Goal: Information Seeking & Learning: Learn about a topic

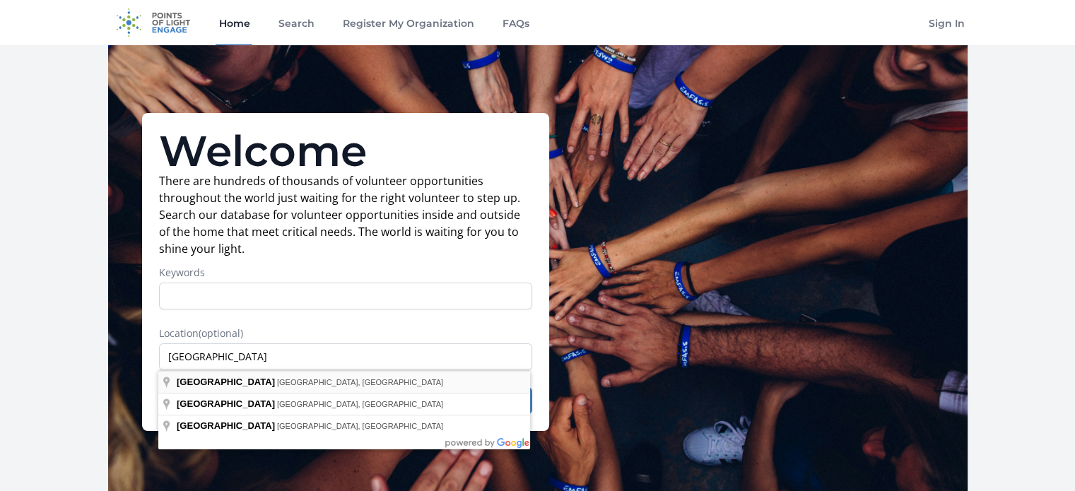
type input "West Hartford, CT, USA"
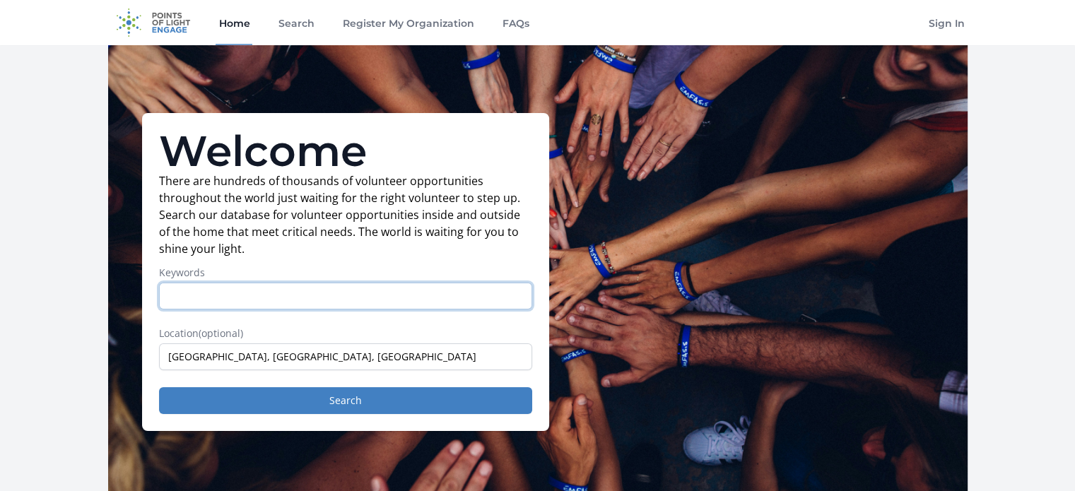
click at [247, 289] on input "Keywords" at bounding box center [345, 296] width 373 height 27
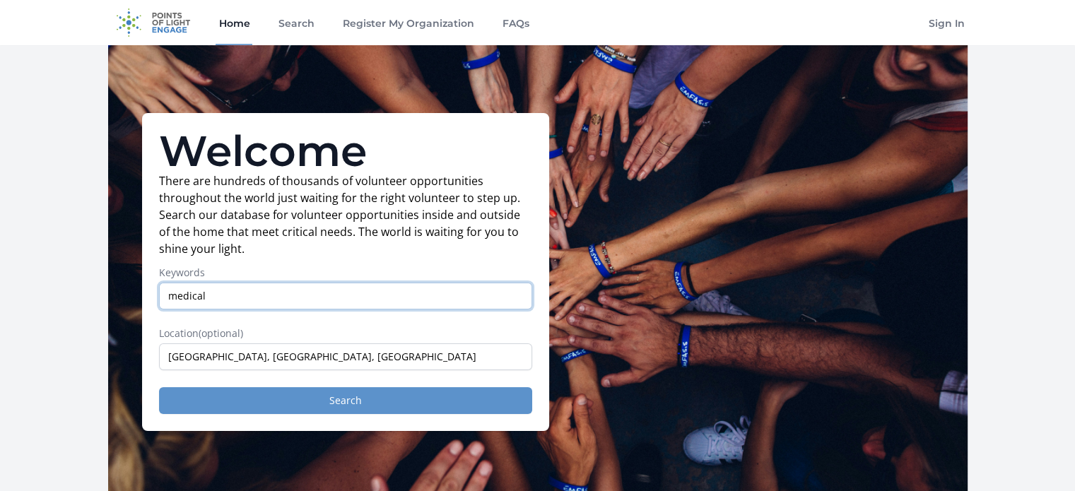
type input "medical"
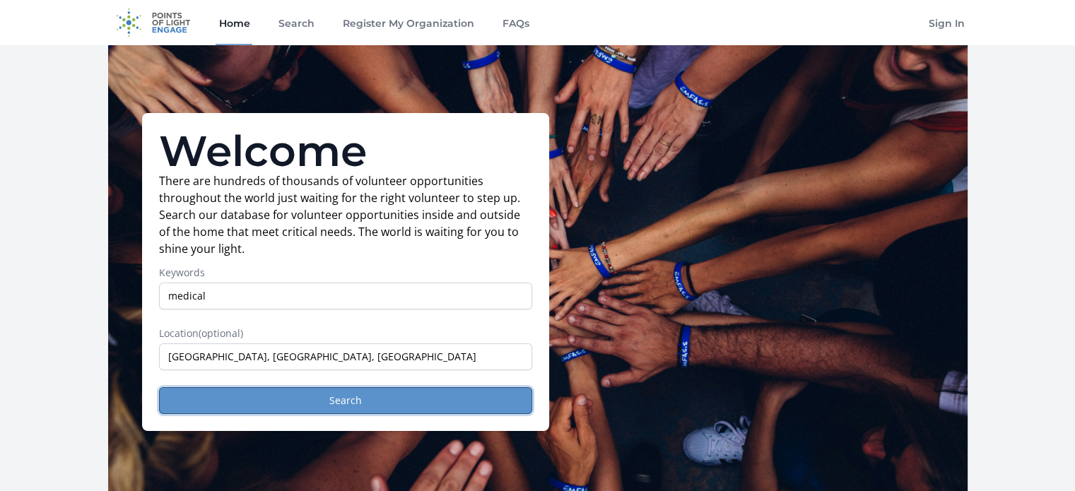
click at [285, 401] on button "Search" at bounding box center [345, 400] width 373 height 27
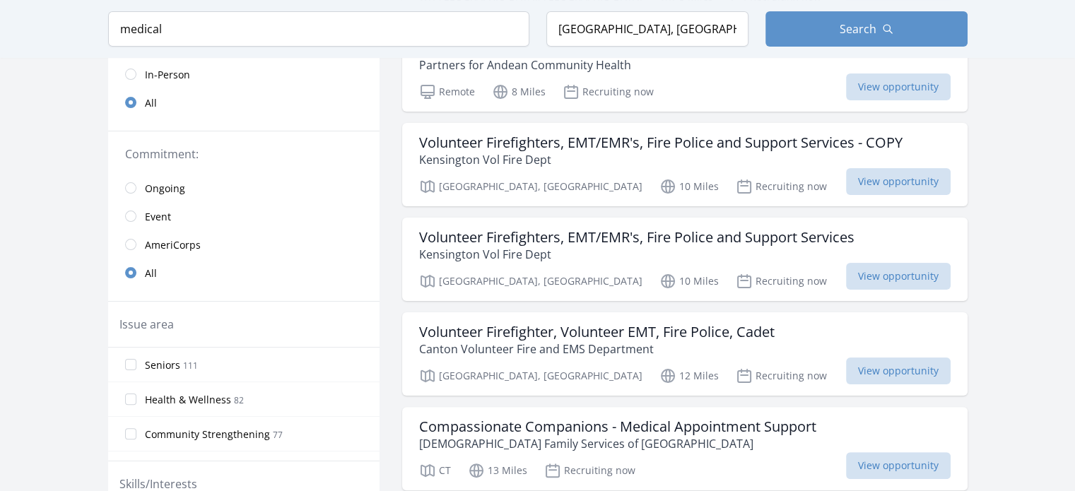
scroll to position [252, 0]
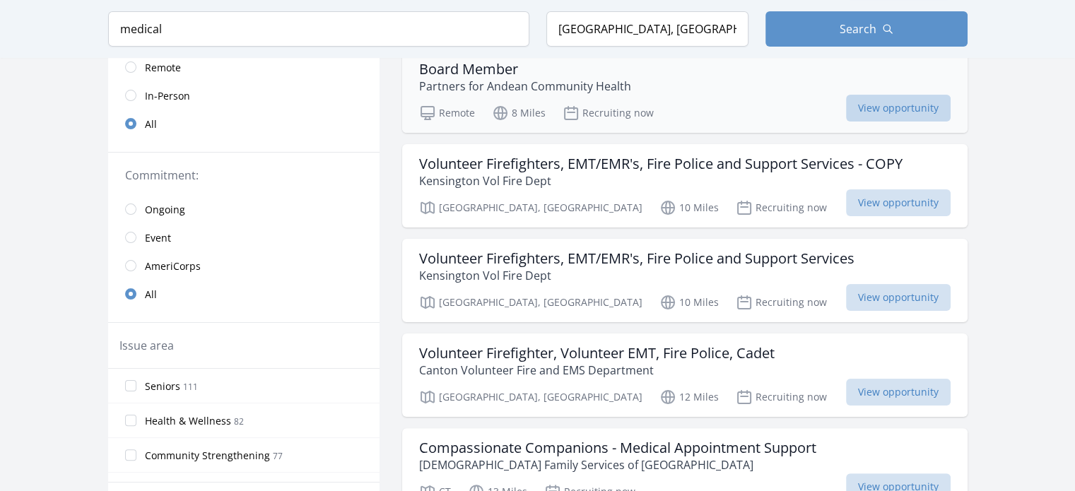
click at [911, 103] on span "View opportunity" at bounding box center [898, 108] width 105 height 27
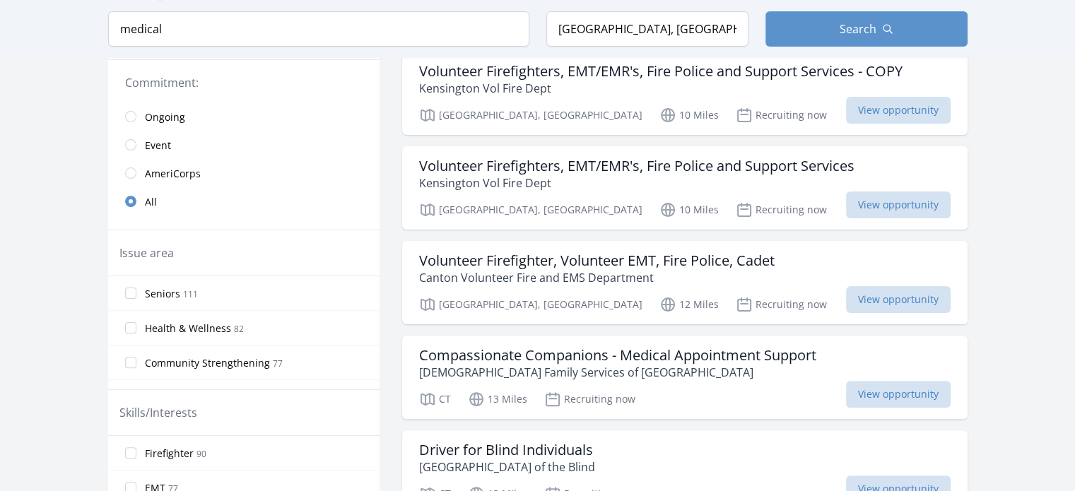
scroll to position [0, 0]
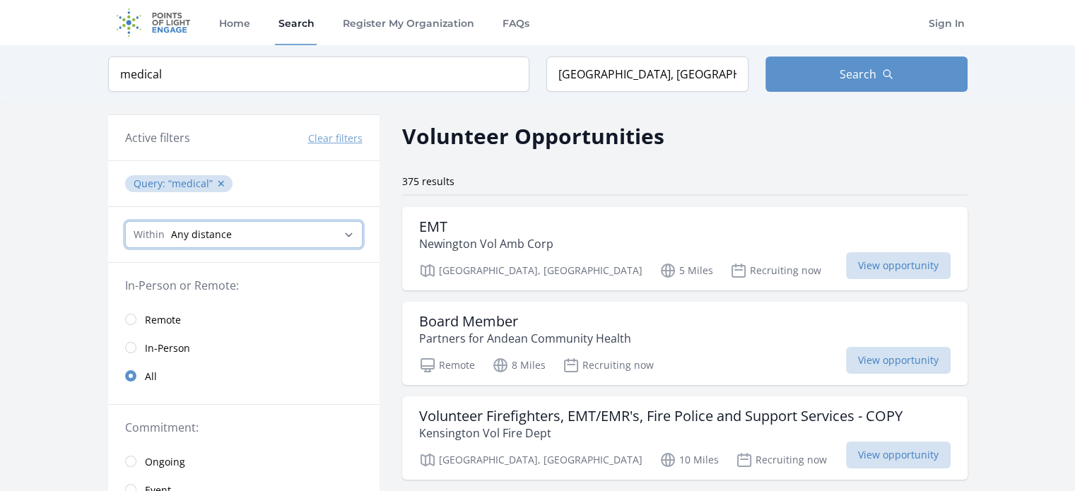
click at [203, 237] on select "Any distance , 5 Miles , 20 Miles , 50 Miles , 100 Miles" at bounding box center [244, 234] width 238 height 27
select select "8046"
click at [125, 221] on select "Any distance , 5 Miles , 20 Miles , 50 Miles , 100 Miles" at bounding box center [244, 234] width 238 height 27
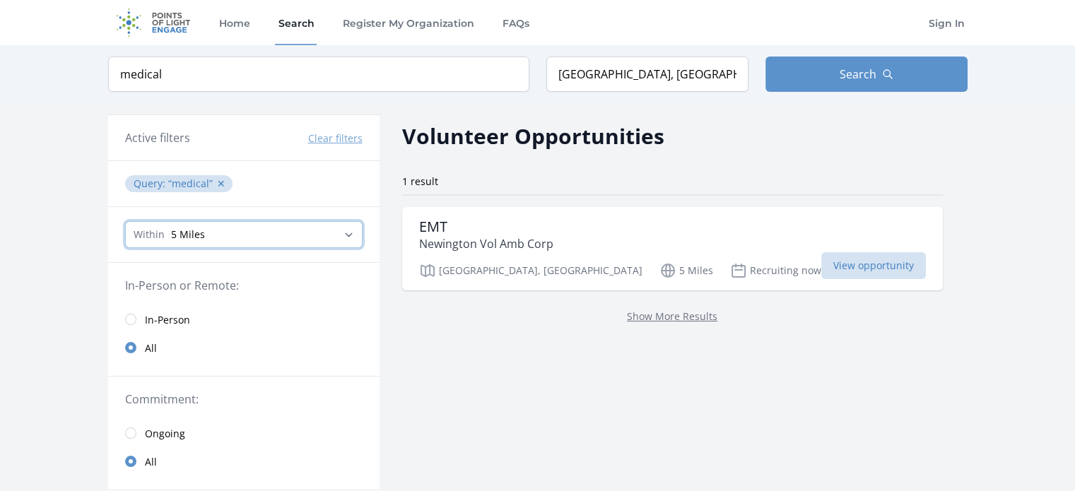
click at [187, 226] on select "Any distance , 5 Miles , 20 Miles , 50 Miles , 100 Miles" at bounding box center [244, 234] width 238 height 27
select select "32186"
click at [125, 221] on select "Any distance , 5 Miles , 20 Miles , 50 Miles , 100 Miles" at bounding box center [244, 234] width 238 height 27
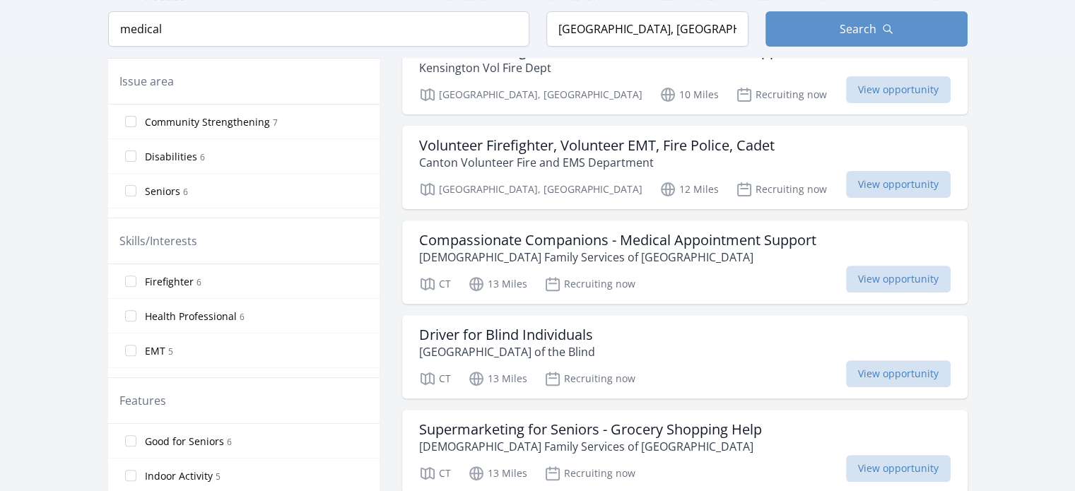
scroll to position [488, 0]
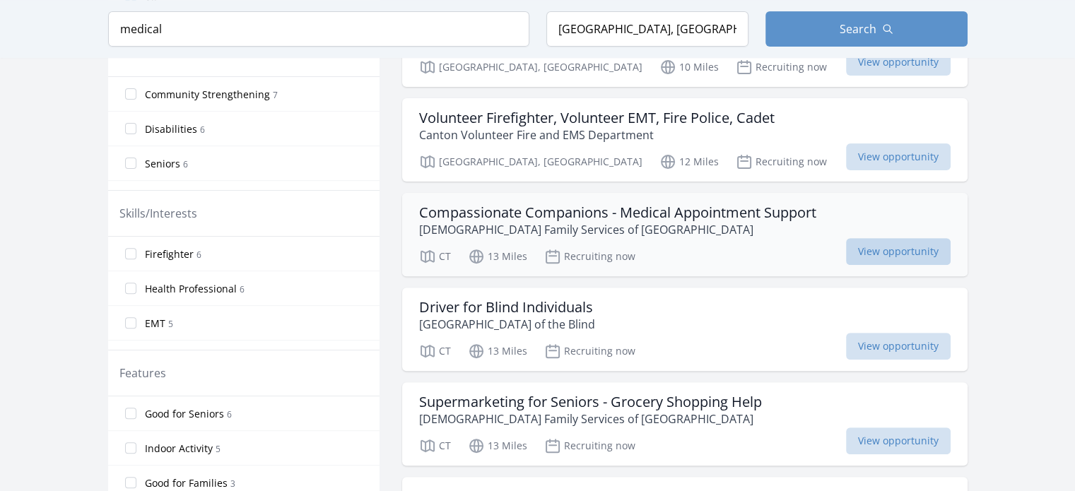
click at [864, 243] on span "View opportunity" at bounding box center [898, 251] width 105 height 27
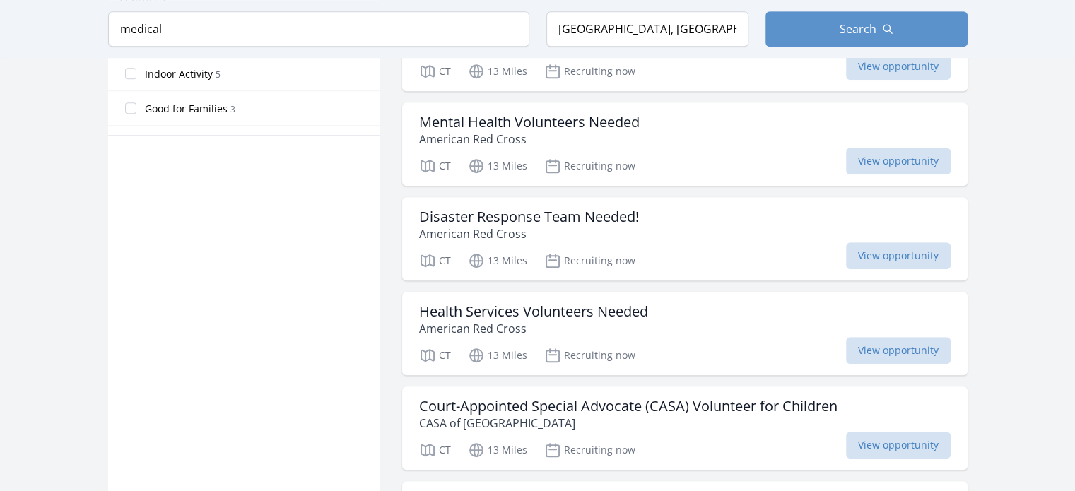
scroll to position [870, 0]
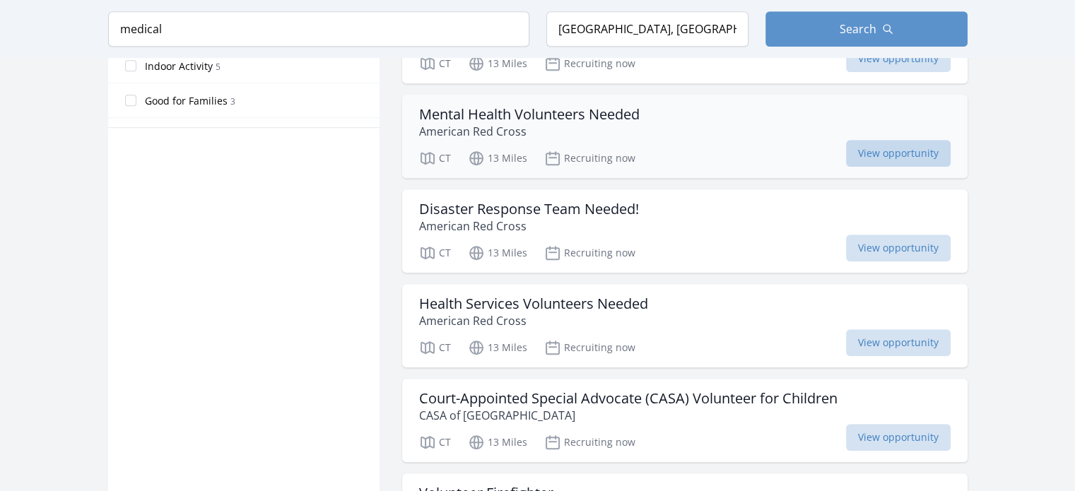
click at [846, 148] on span "View opportunity" at bounding box center [898, 153] width 105 height 27
click at [621, 300] on h3 "Health Services Volunteers Needed" at bounding box center [533, 304] width 229 height 17
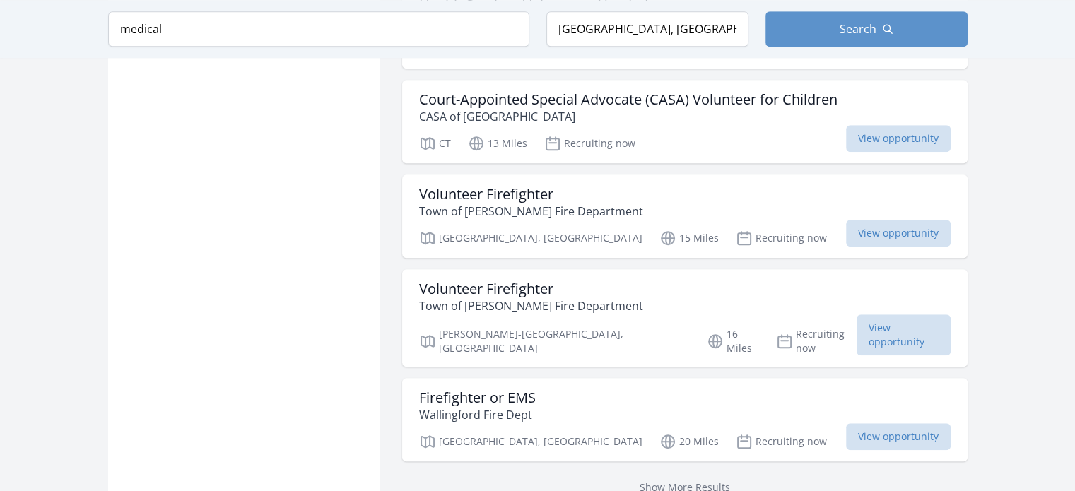
scroll to position [1174, 0]
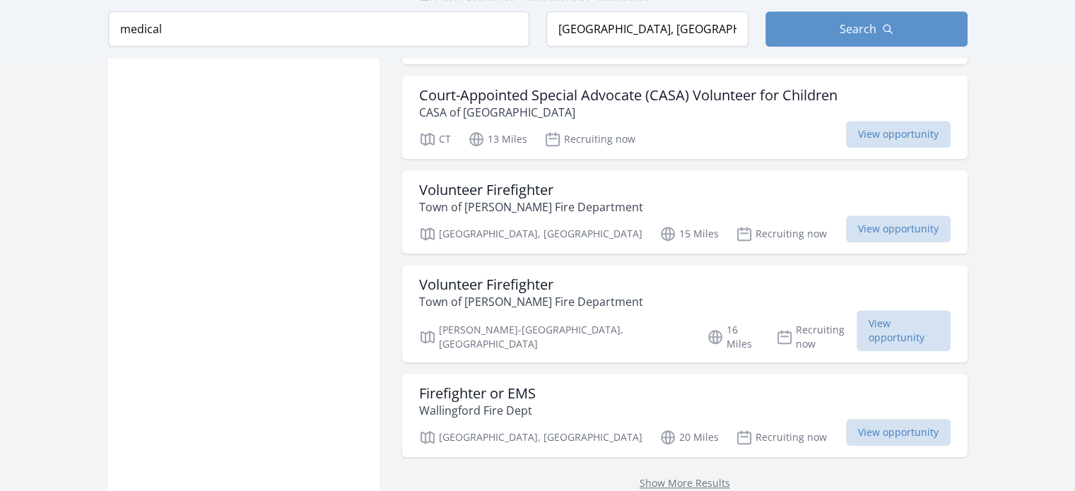
drag, startPoint x: 1075, startPoint y: 363, endPoint x: 1075, endPoint y: 418, distance: 55.2
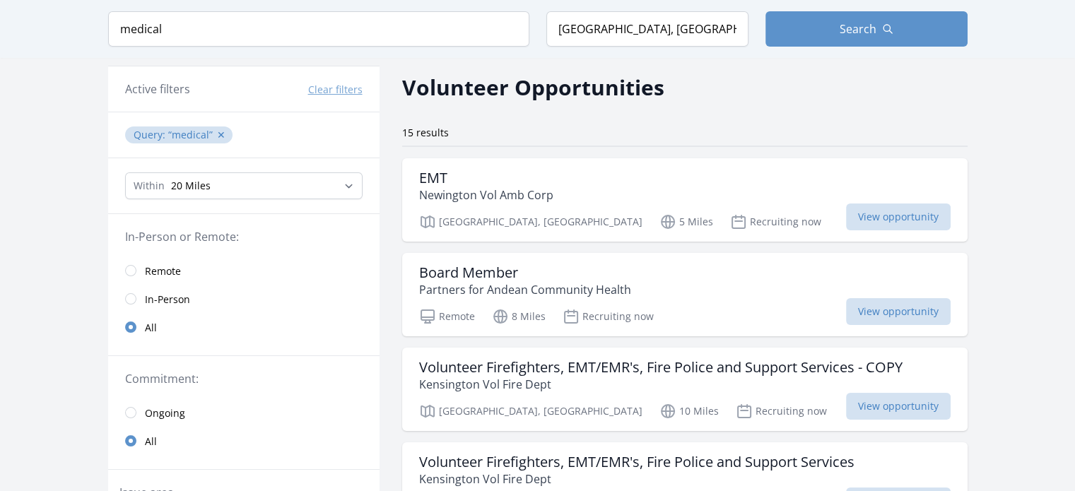
scroll to position [4, 0]
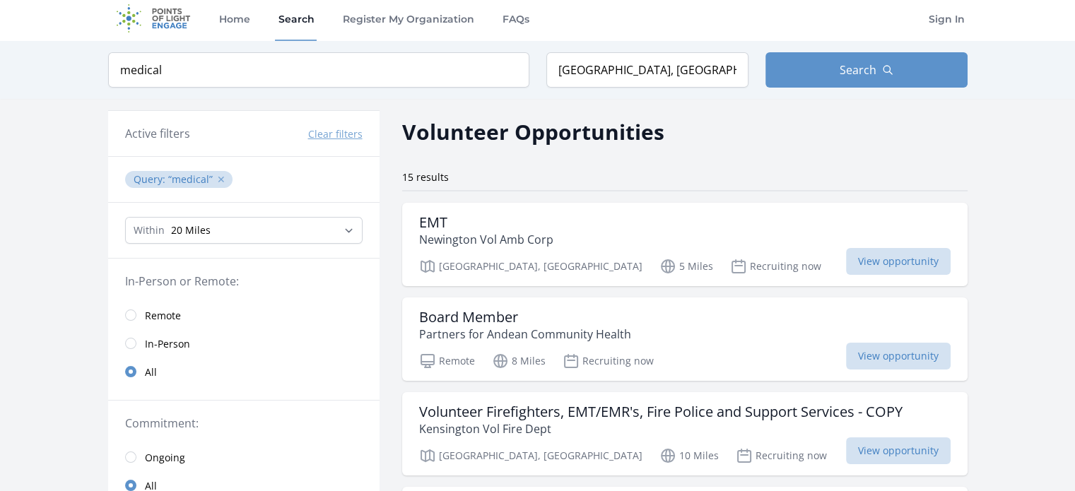
click at [221, 177] on button "✕" at bounding box center [221, 180] width 8 height 14
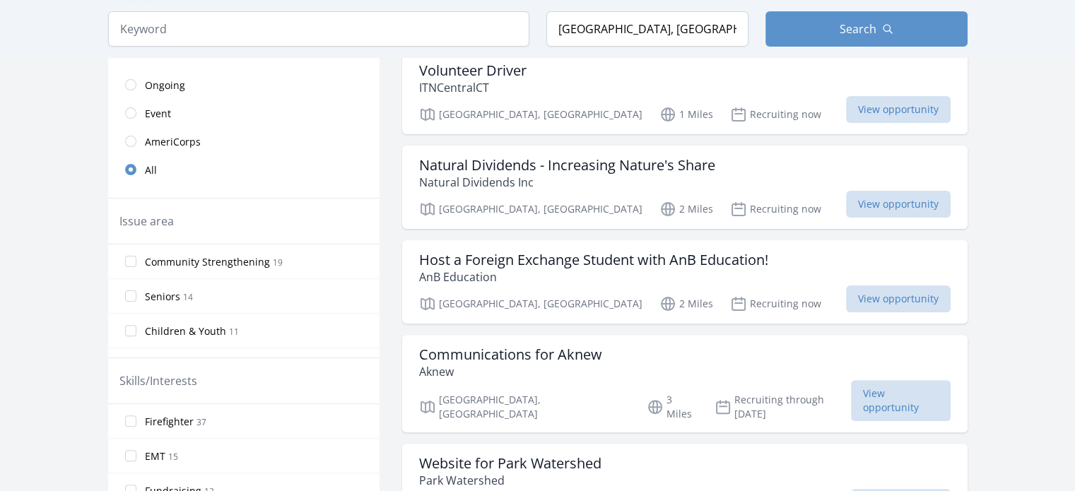
scroll to position [380, 0]
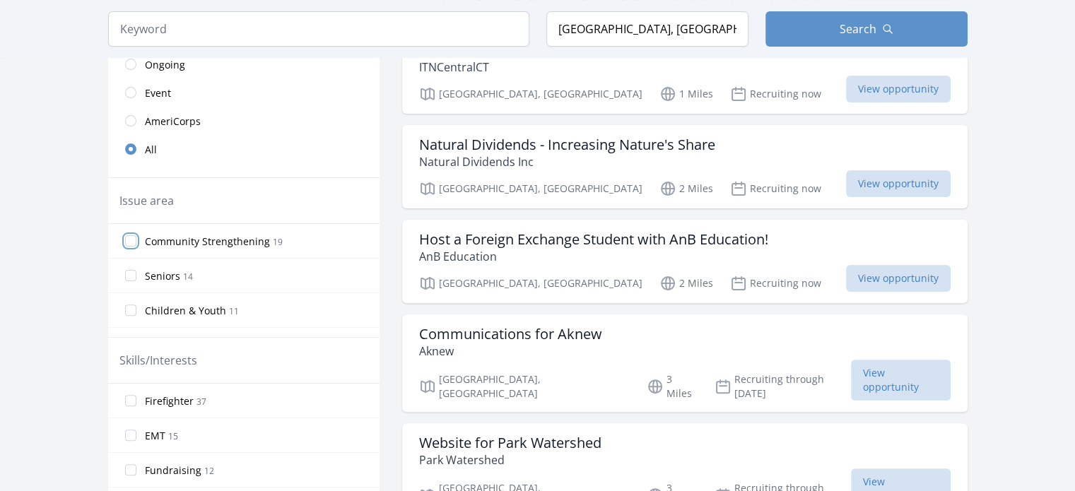
click at [131, 243] on input "Community Strengthening 19" at bounding box center [130, 240] width 11 height 11
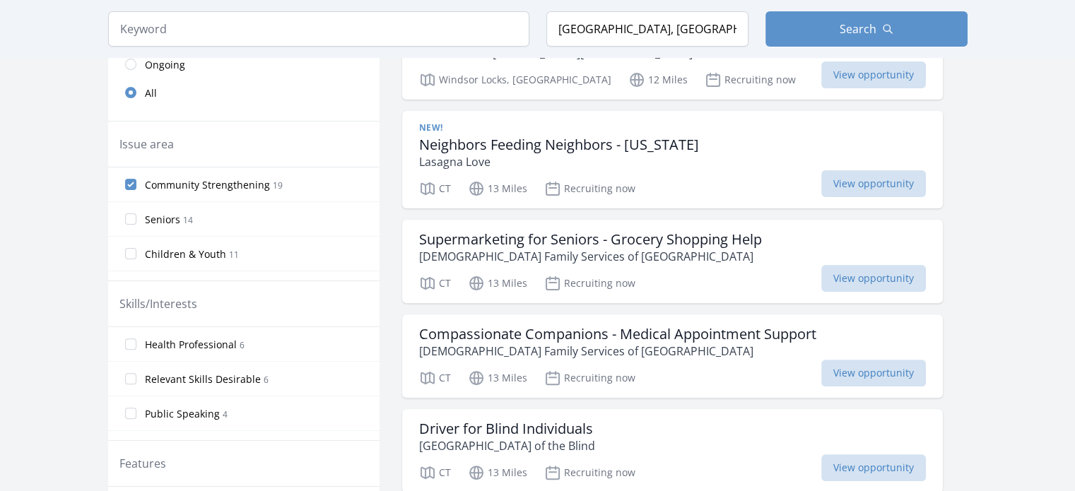
click at [127, 236] on div "Children & Youth 11" at bounding box center [244, 253] width 272 height 35
click at [127, 218] on input "Seniors 14" at bounding box center [130, 219] width 11 height 11
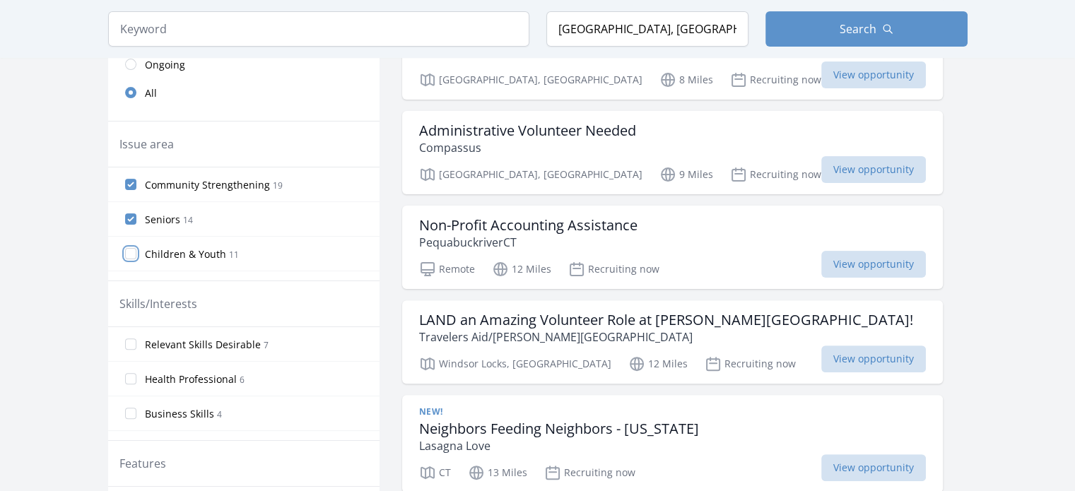
click at [132, 249] on input "Children & Youth 11" at bounding box center [130, 253] width 11 height 11
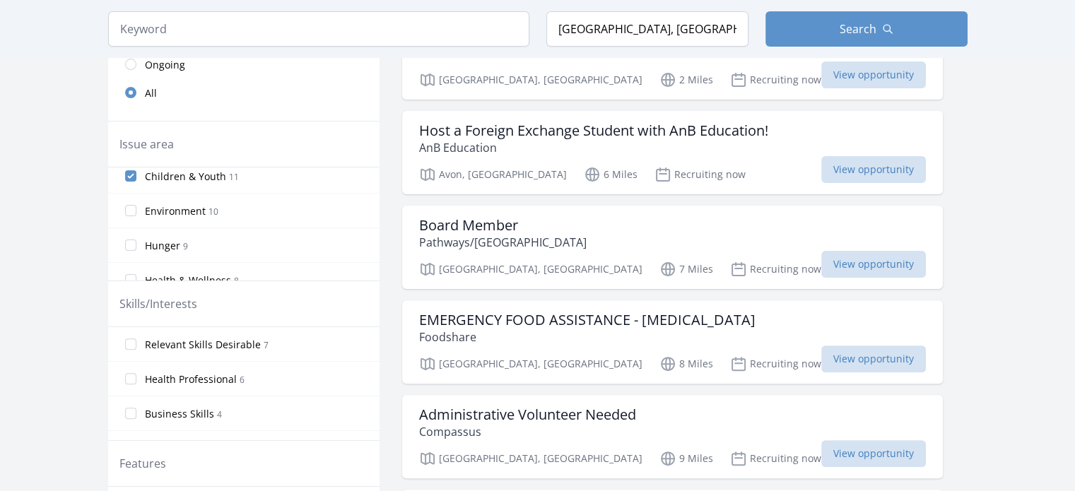
scroll to position [99, 0]
click at [131, 187] on input "Environment 10" at bounding box center [130, 189] width 11 height 11
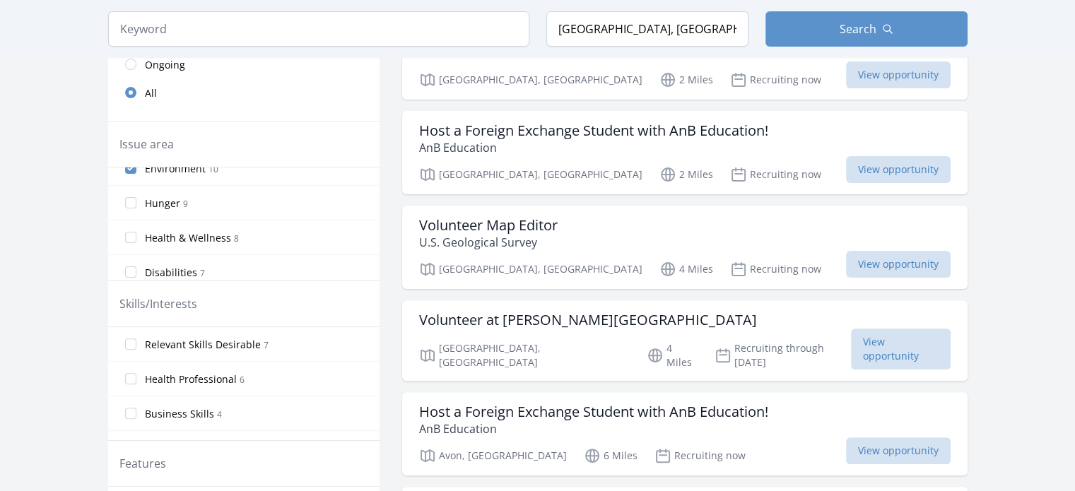
scroll to position [133, 0]
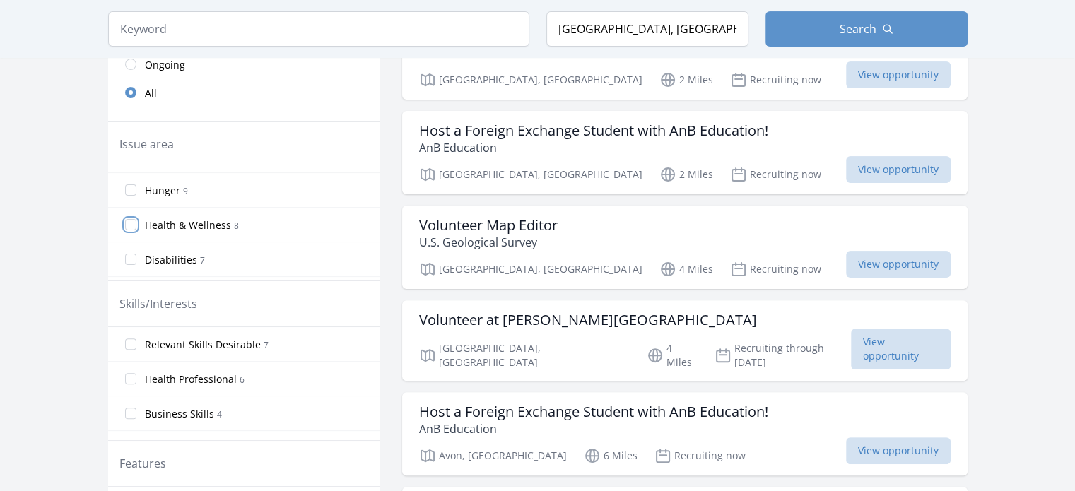
click at [134, 221] on input "Health & Wellness 8" at bounding box center [130, 224] width 11 height 11
click at [131, 197] on input "Hunger 9" at bounding box center [130, 199] width 11 height 11
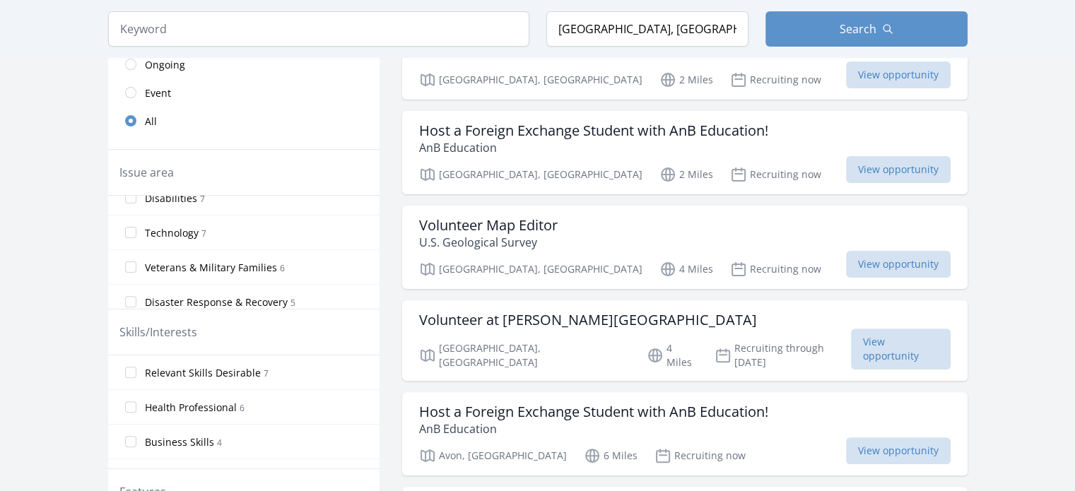
scroll to position [227, 0]
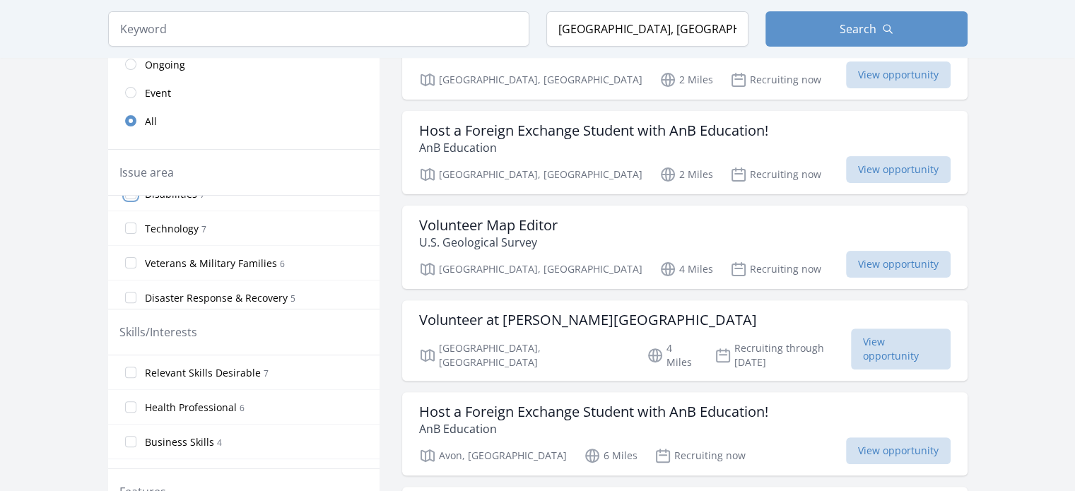
click at [133, 194] on input "Disabilities 7" at bounding box center [130, 193] width 11 height 11
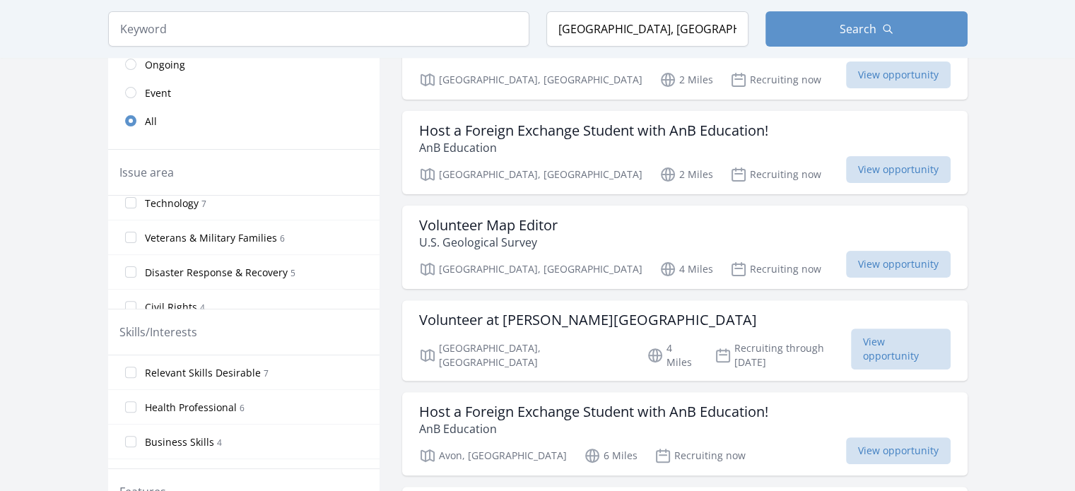
scroll to position [248, 0]
click at [133, 242] on input "Veterans & Military Families 6" at bounding box center [130, 241] width 11 height 11
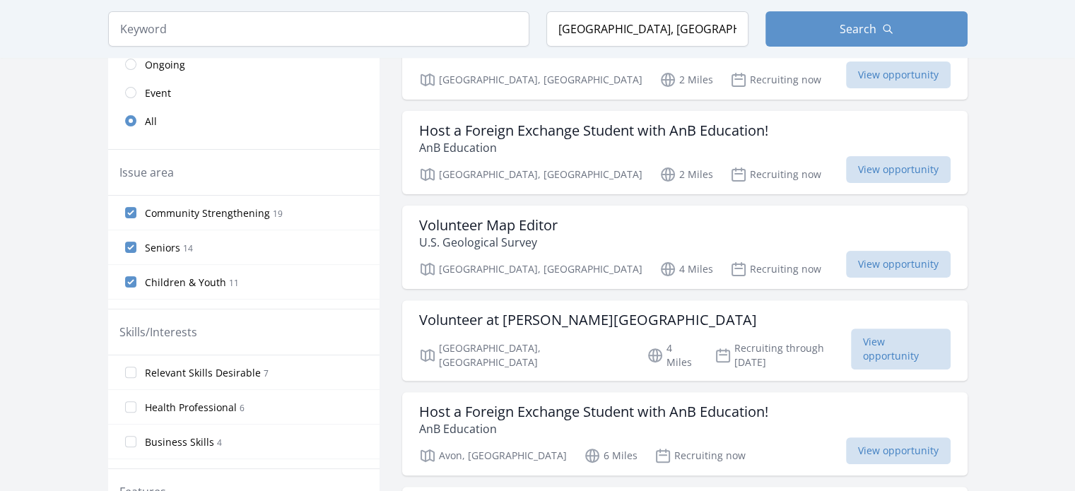
drag, startPoint x: 376, startPoint y: 216, endPoint x: 380, endPoint y: 268, distance: 51.8
click at [368, 240] on label "Seniors 14" at bounding box center [244, 247] width 272 height 28
click at [136, 242] on input "Seniors 14" at bounding box center [130, 247] width 11 height 11
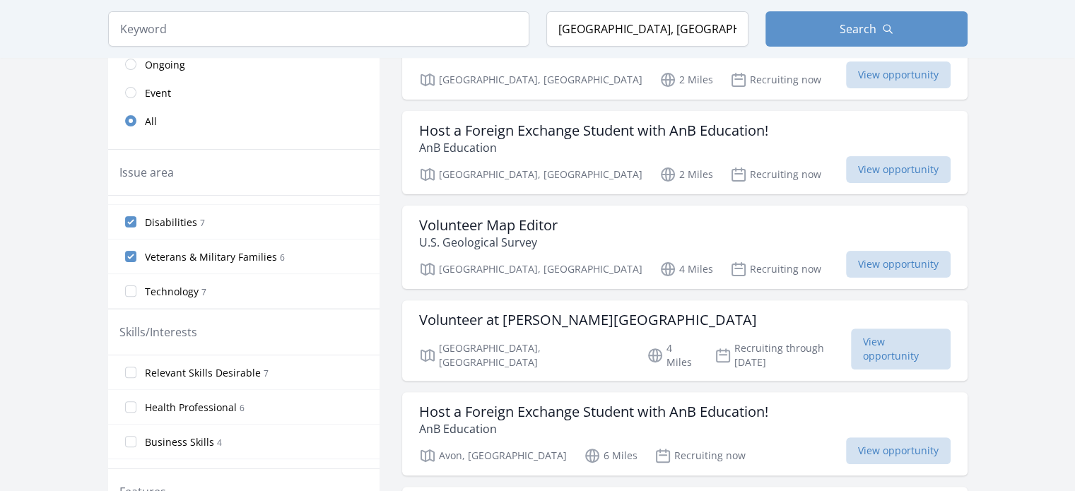
scroll to position [234, 0]
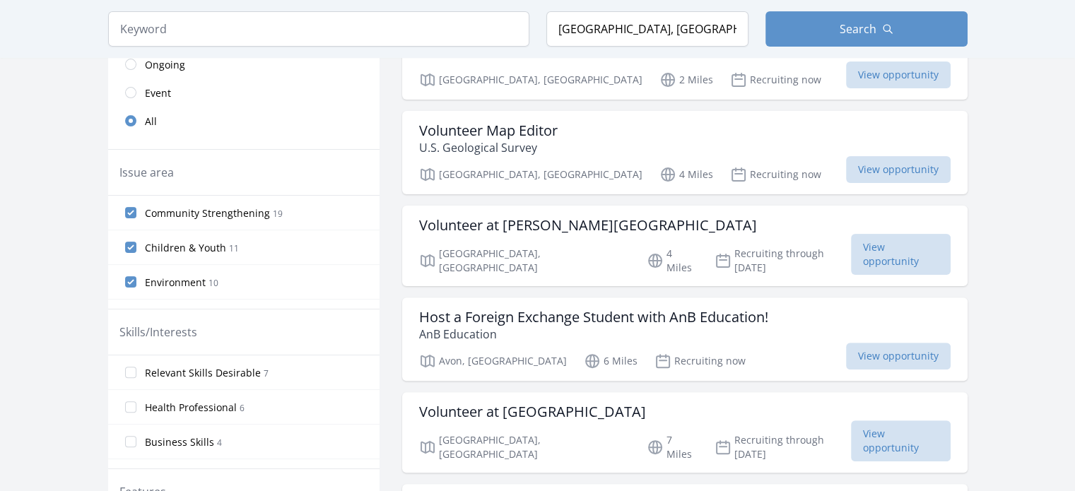
drag, startPoint x: 373, startPoint y: 242, endPoint x: 373, endPoint y: 257, distance: 14.9
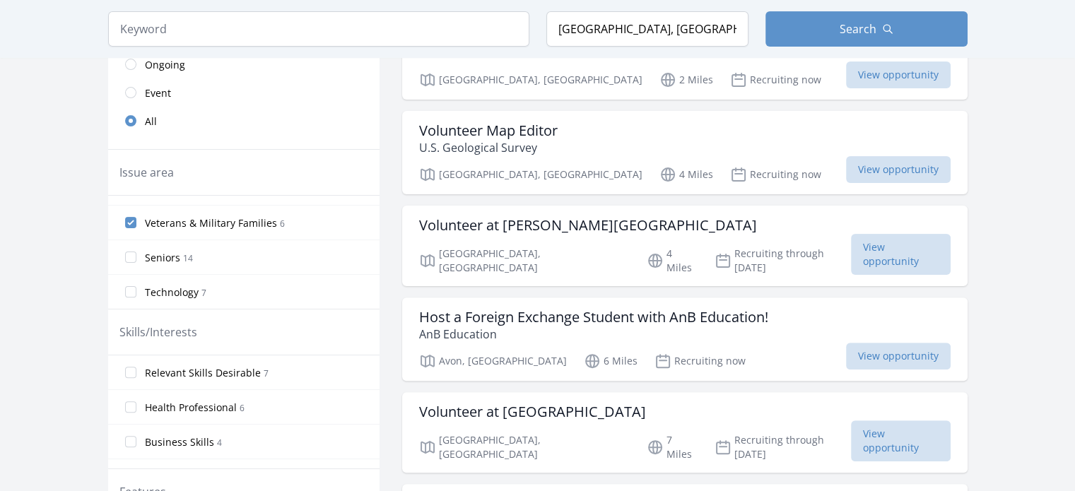
scroll to position [189, 0]
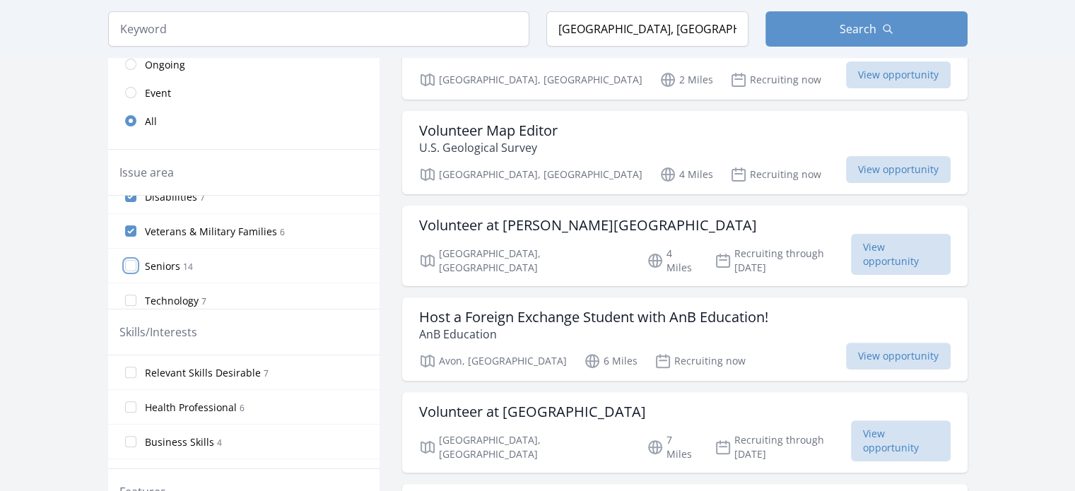
click at [132, 260] on input "Seniors 14" at bounding box center [130, 265] width 11 height 11
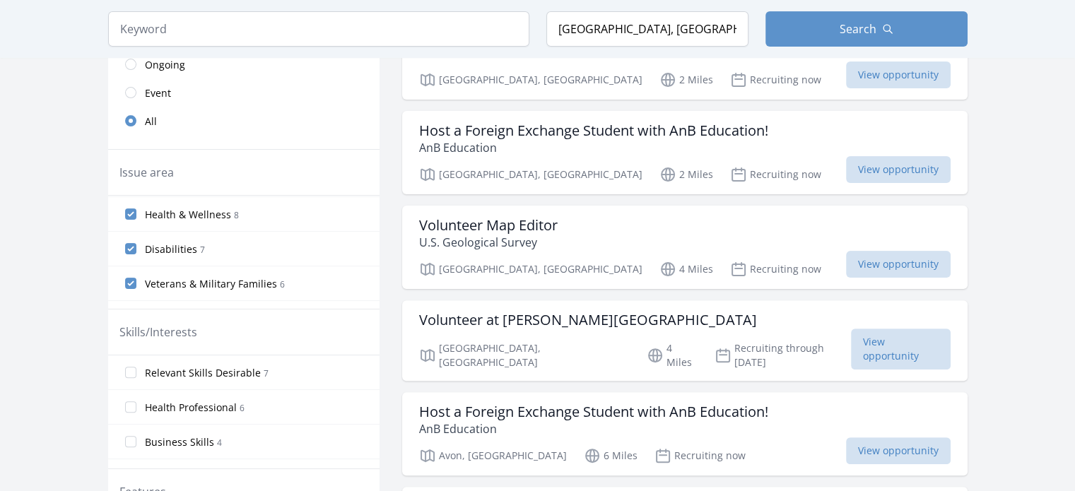
scroll to position [184, 0]
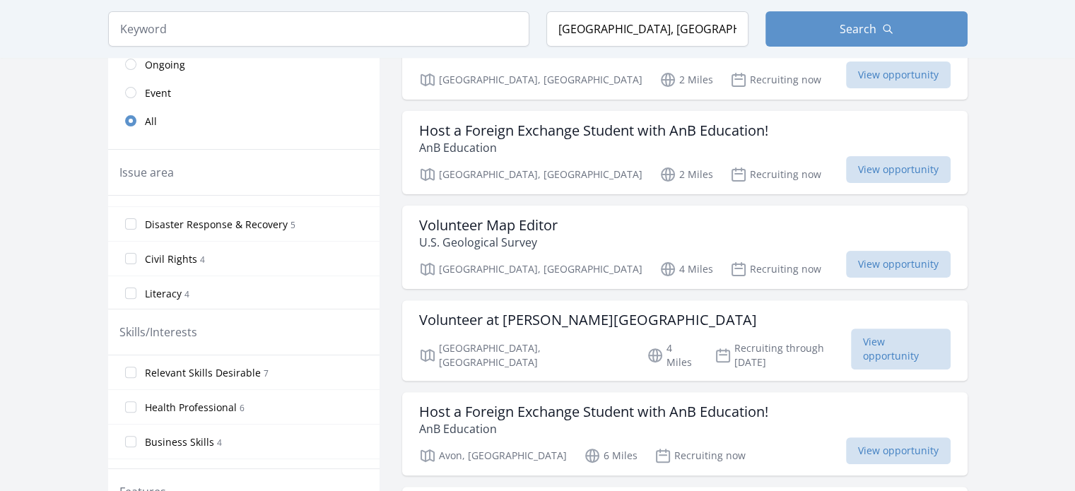
scroll to position [305, 0]
click at [132, 214] on input "Disaster Response & Recovery 5" at bounding box center [130, 219] width 11 height 11
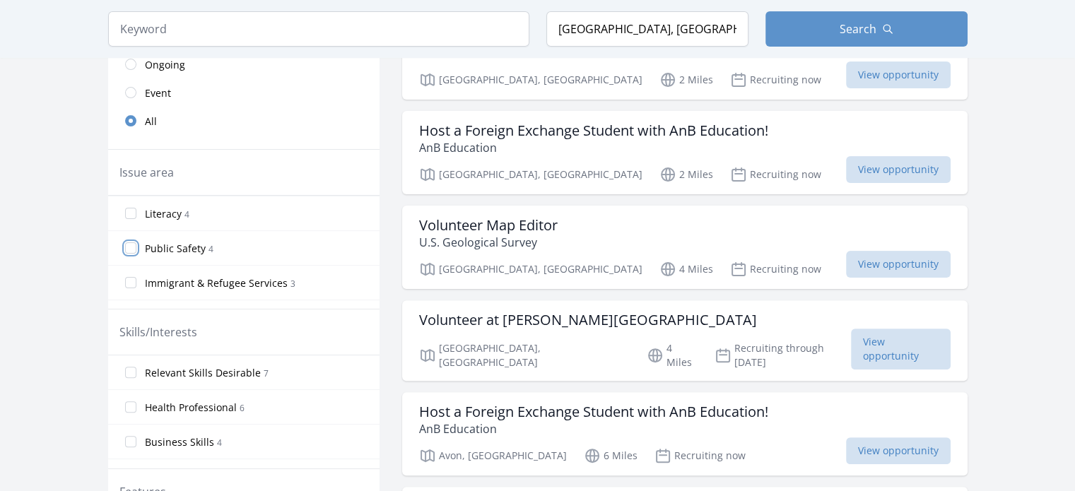
click at [132, 243] on input "Public Safety 4" at bounding box center [130, 248] width 11 height 11
click at [131, 220] on input "COVID-19 2" at bounding box center [130, 225] width 11 height 11
click at [127, 220] on input "Women's Issues 3" at bounding box center [130, 225] width 11 height 11
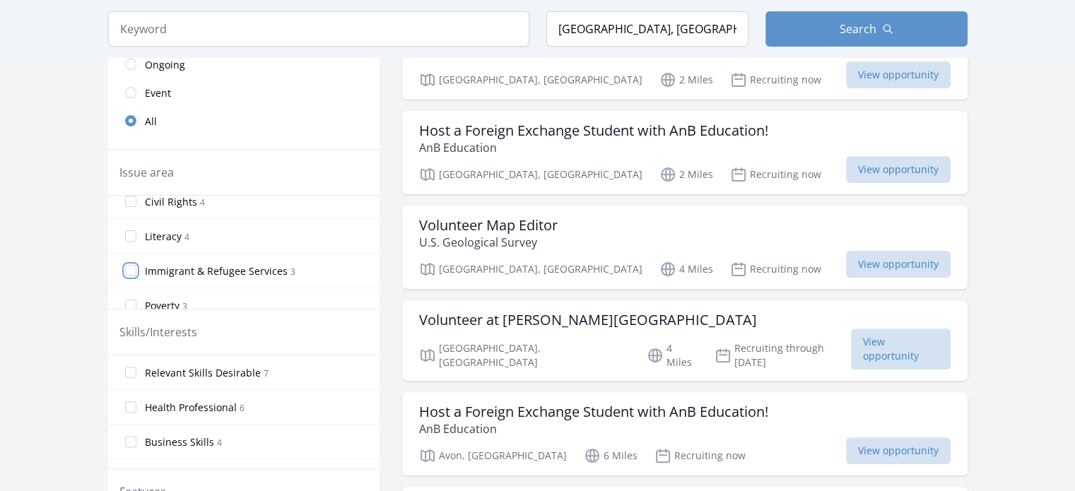
click at [129, 265] on input "Immigrant & Refugee Services 3" at bounding box center [130, 270] width 11 height 11
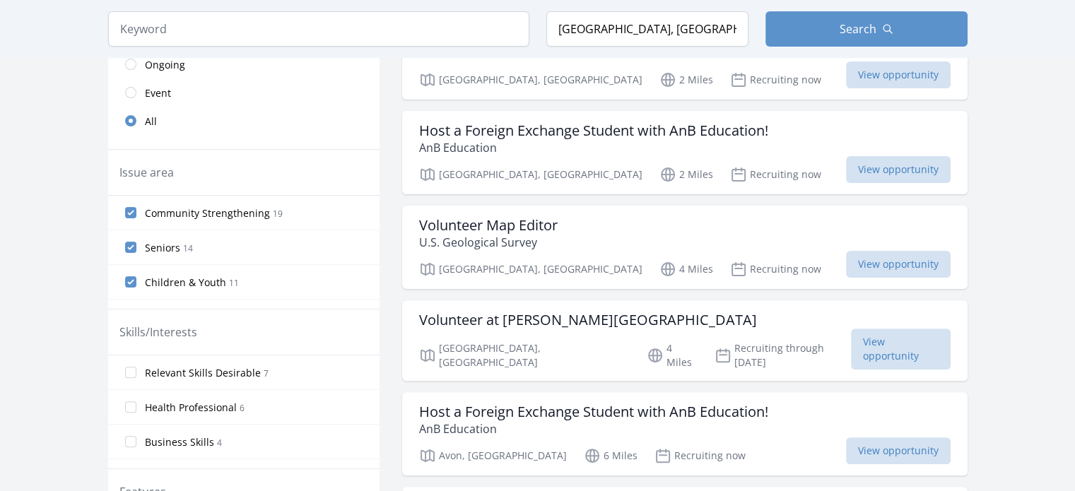
scroll to position [0, 0]
drag, startPoint x: 375, startPoint y: 211, endPoint x: 383, endPoint y: 320, distance: 108.5
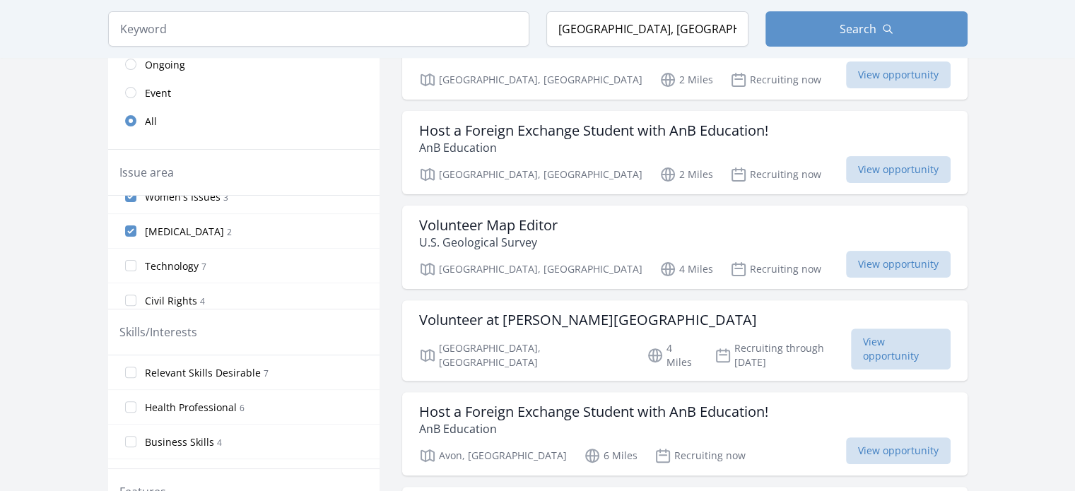
scroll to position [389, 0]
click at [128, 402] on input "Health Professional 6" at bounding box center [130, 407] width 11 height 11
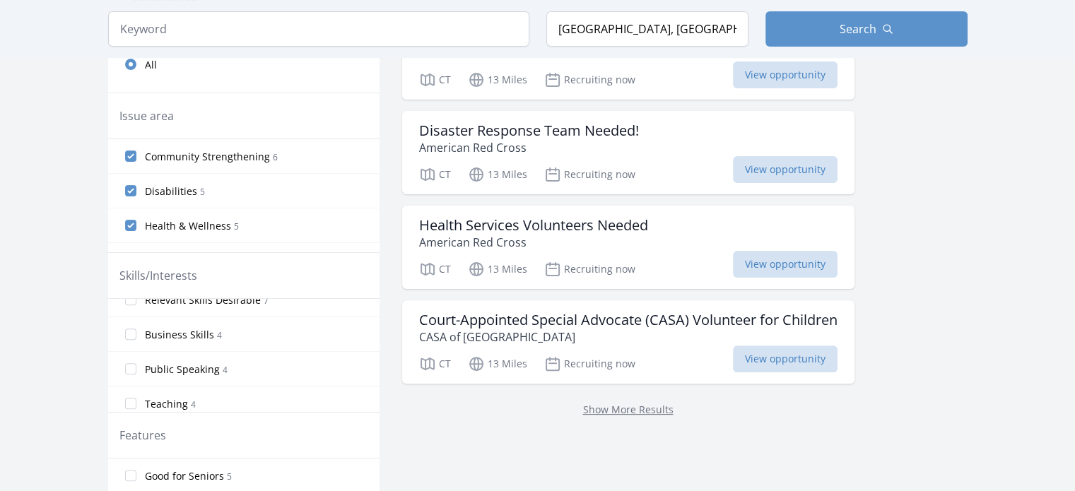
scroll to position [58, 0]
click at [131, 357] on input "Public Speaking 4" at bounding box center [130, 361] width 11 height 11
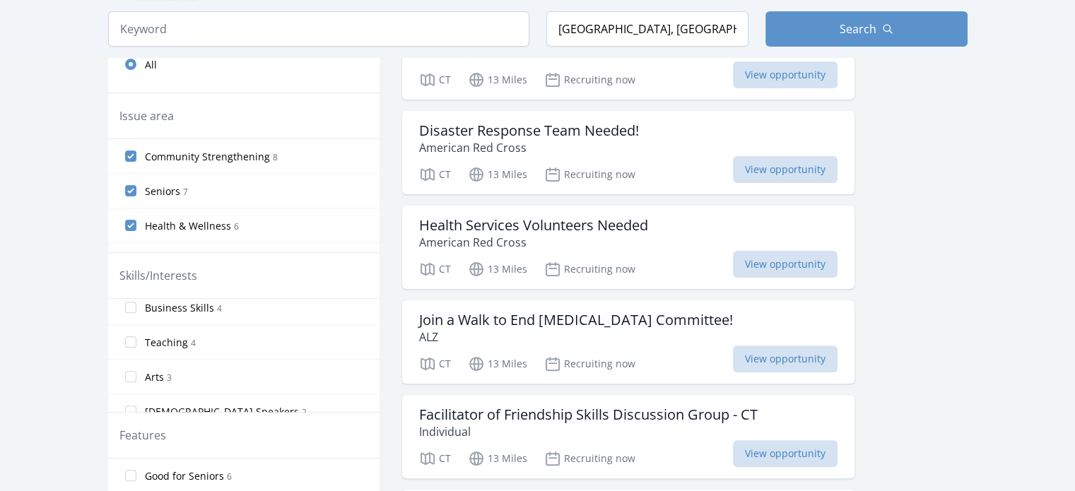
scroll to position [108, 0]
click at [129, 342] on input "Teaching 4" at bounding box center [130, 346] width 11 height 11
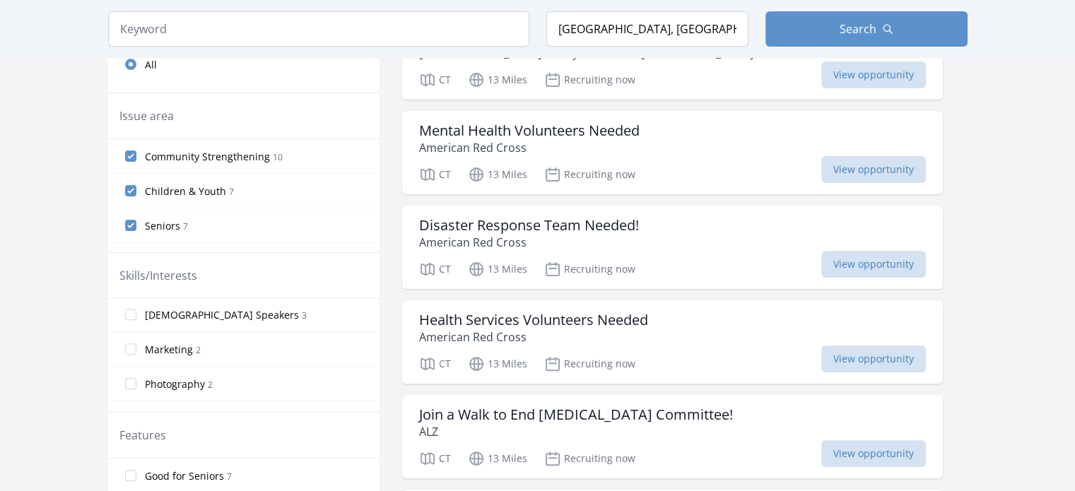
scroll to position [216, 0]
click at [130, 340] on input "Marketing 2" at bounding box center [130, 342] width 11 height 11
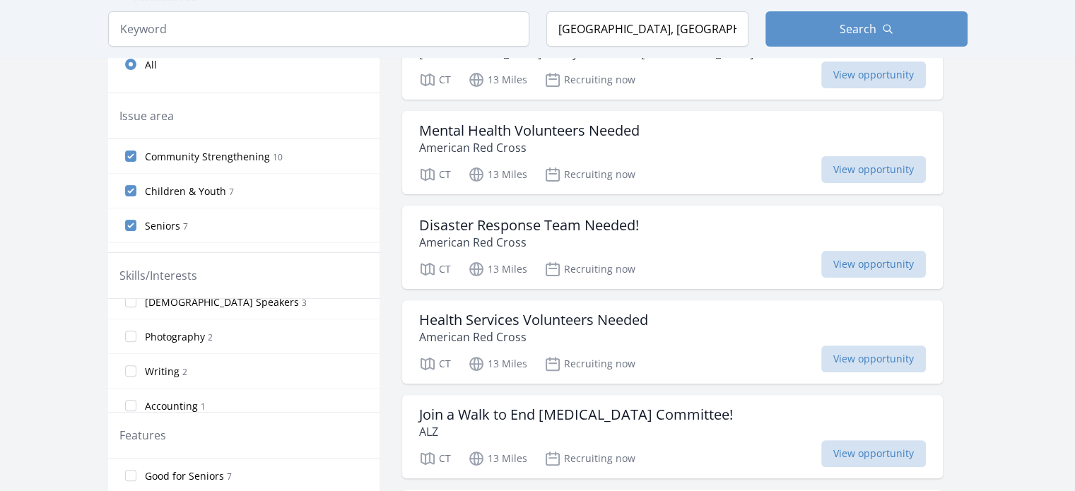
scroll to position [260, 0]
click at [132, 363] on input "Writing 2" at bounding box center [130, 367] width 11 height 11
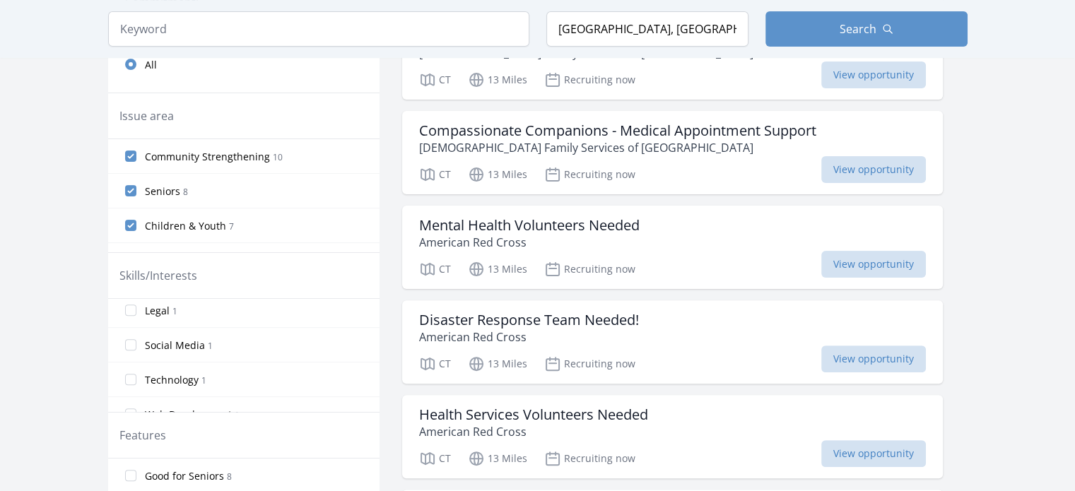
scroll to position [426, 0]
click at [128, 335] on input "Social Media 1" at bounding box center [130, 340] width 11 height 11
click at [385, 391] on div "Active filters Clear filters Within Any distance , 5 Miles , 20 Miles , 50 Mile…" at bounding box center [538, 330] width 860 height 1214
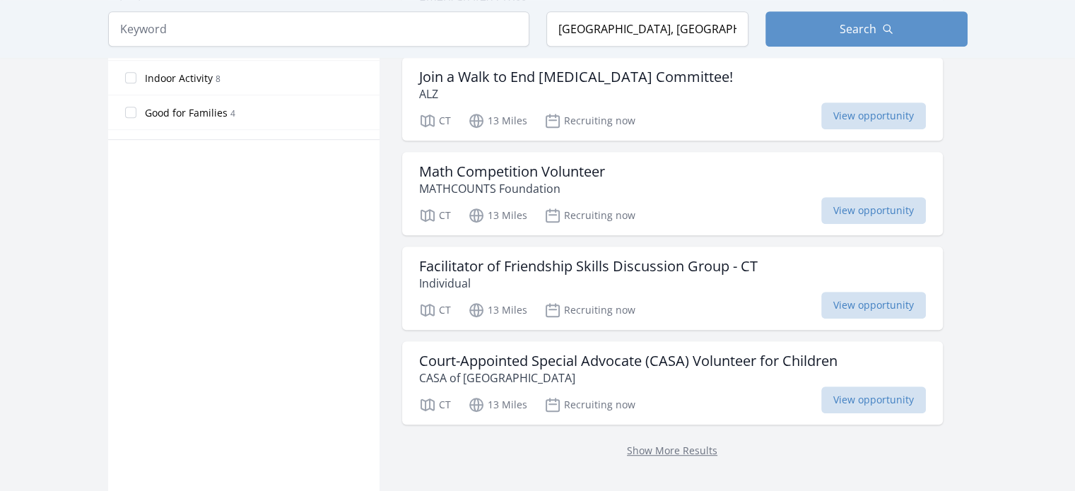
scroll to position [60, 0]
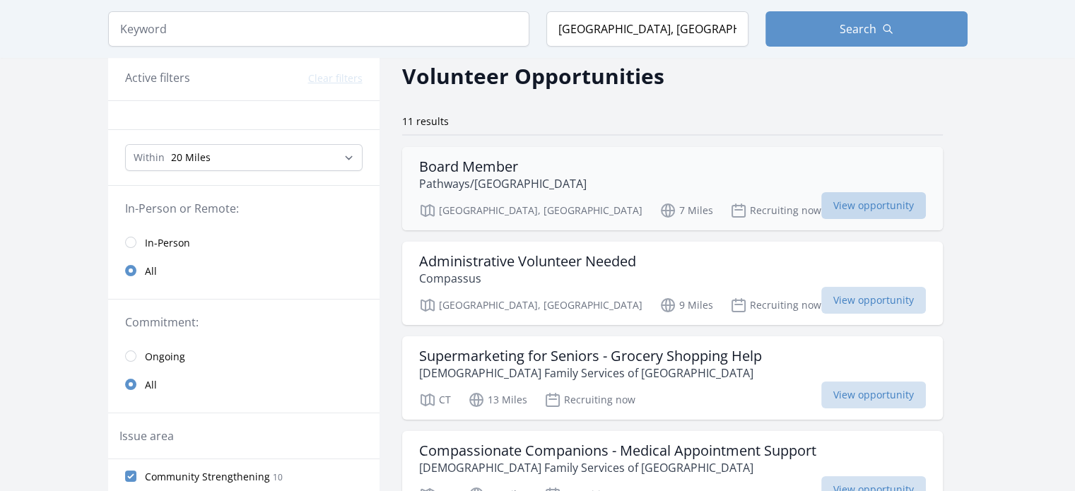
click at [822, 203] on span "View opportunity" at bounding box center [874, 205] width 105 height 27
click at [574, 271] on p "Compassus" at bounding box center [527, 278] width 217 height 17
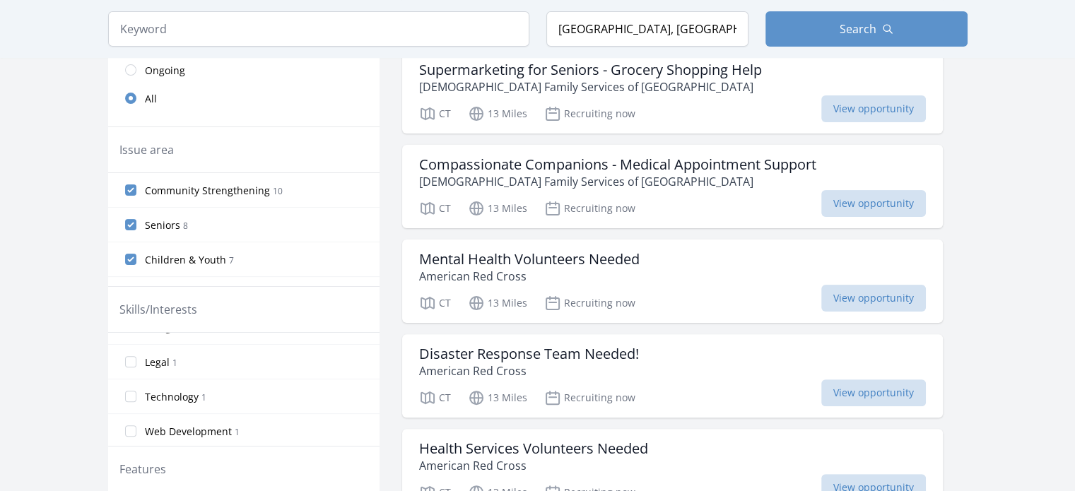
scroll to position [348, 0]
click at [822, 301] on span "View opportunity" at bounding box center [874, 297] width 105 height 27
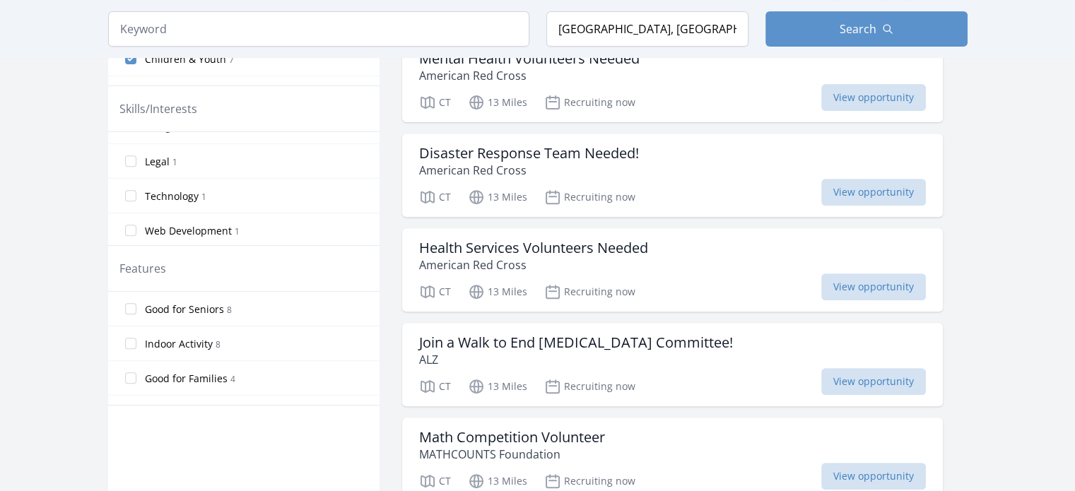
scroll to position [557, 0]
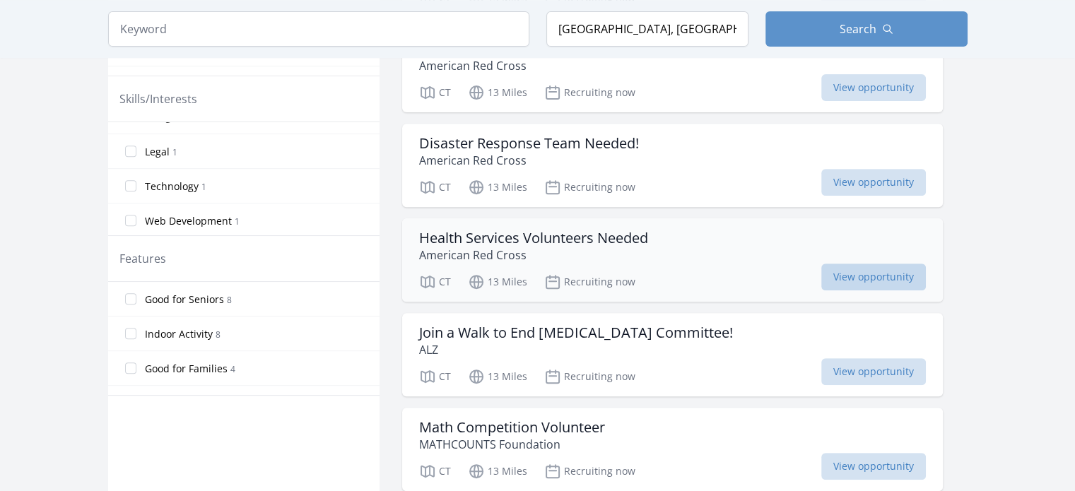
click at [822, 276] on span "View opportunity" at bounding box center [874, 277] width 105 height 27
click at [670, 326] on h3 "Join a Walk to End Alzheimers Committee!" at bounding box center [576, 333] width 314 height 17
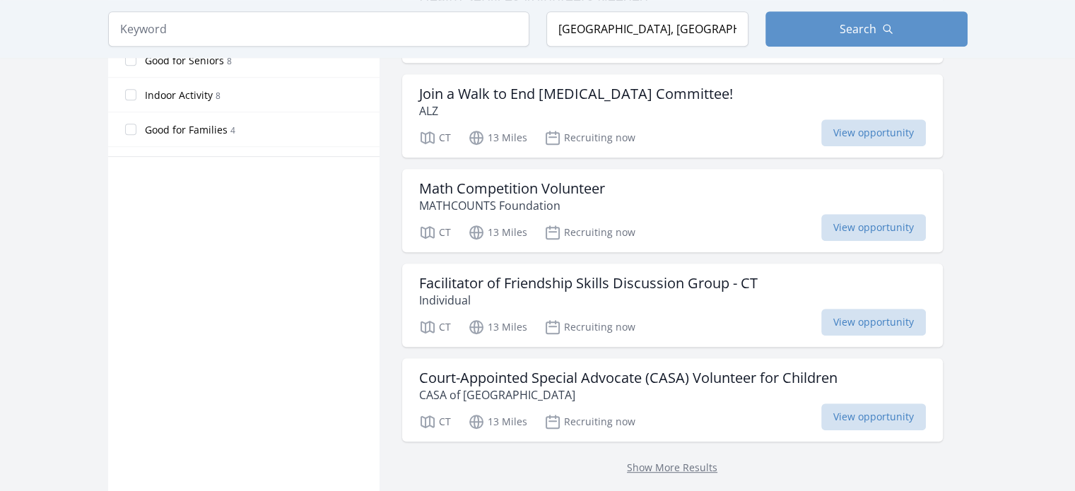
scroll to position [802, 0]
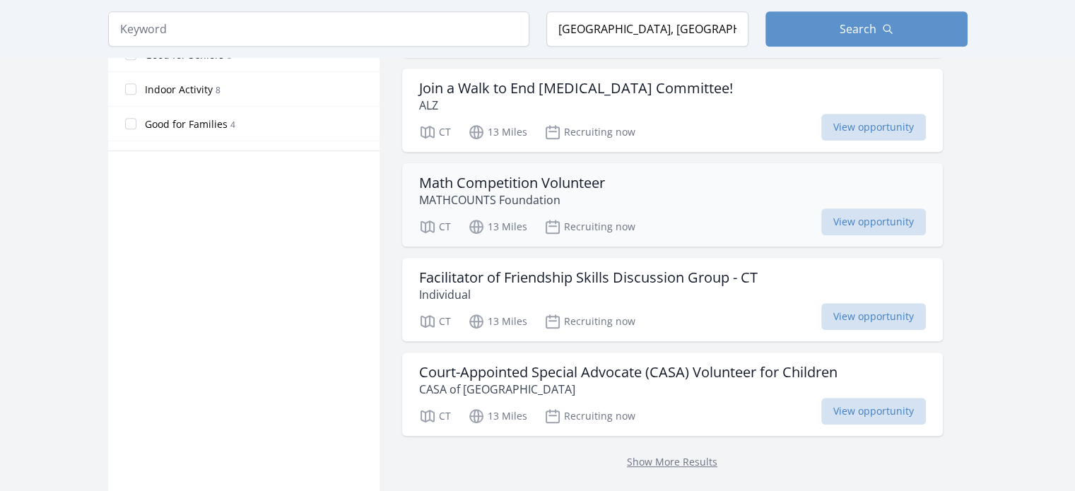
click at [547, 179] on h3 "Math Competition Volunteer" at bounding box center [512, 183] width 186 height 17
click at [602, 365] on h3 "Court-Appointed Special Advocate (CASA) Volunteer for Children" at bounding box center [628, 372] width 419 height 17
click at [627, 462] on link "Show More Results" at bounding box center [672, 461] width 91 height 13
click at [627, 455] on link "Show More Results" at bounding box center [672, 461] width 91 height 13
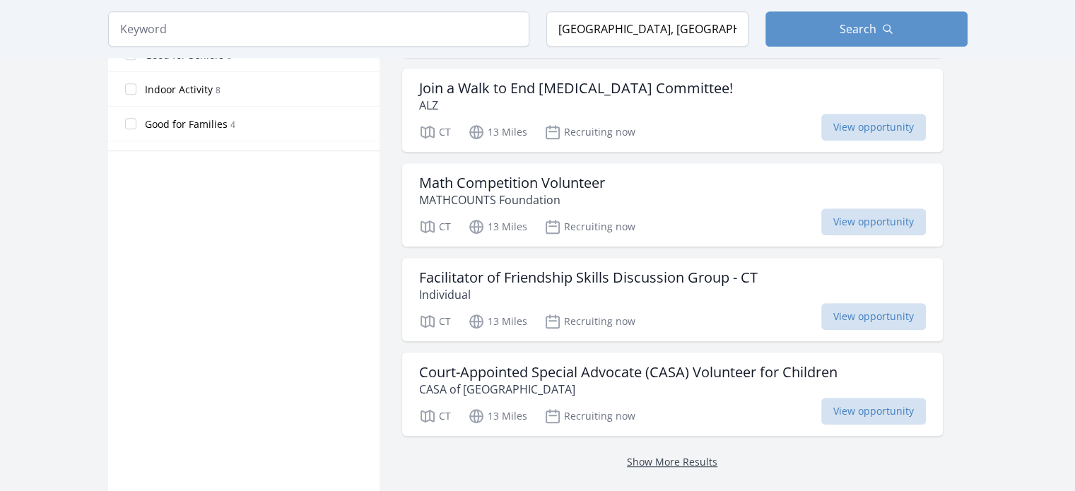
click at [627, 455] on link "Show More Results" at bounding box center [672, 461] width 91 height 13
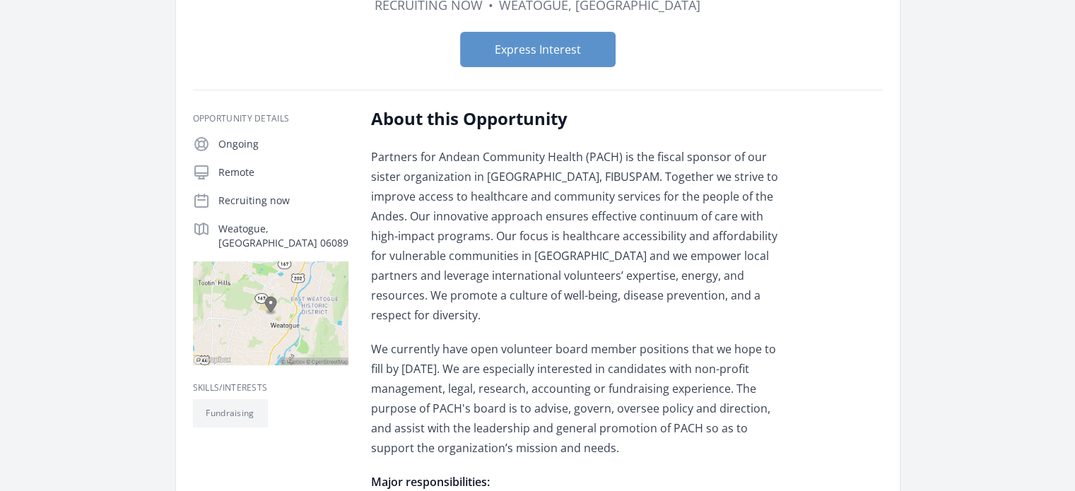
scroll to position [150, 0]
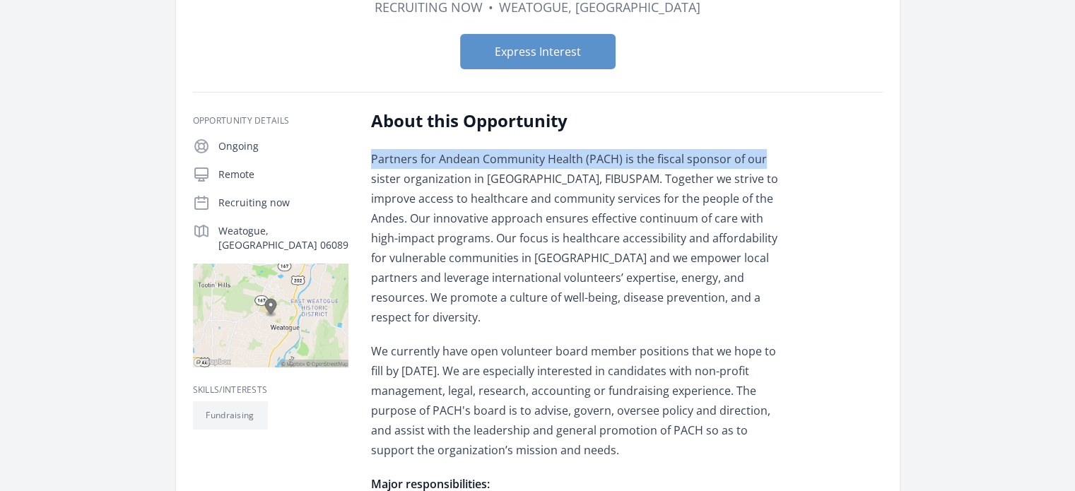
drag, startPoint x: 1068, startPoint y: 106, endPoint x: 1071, endPoint y: 134, distance: 28.4
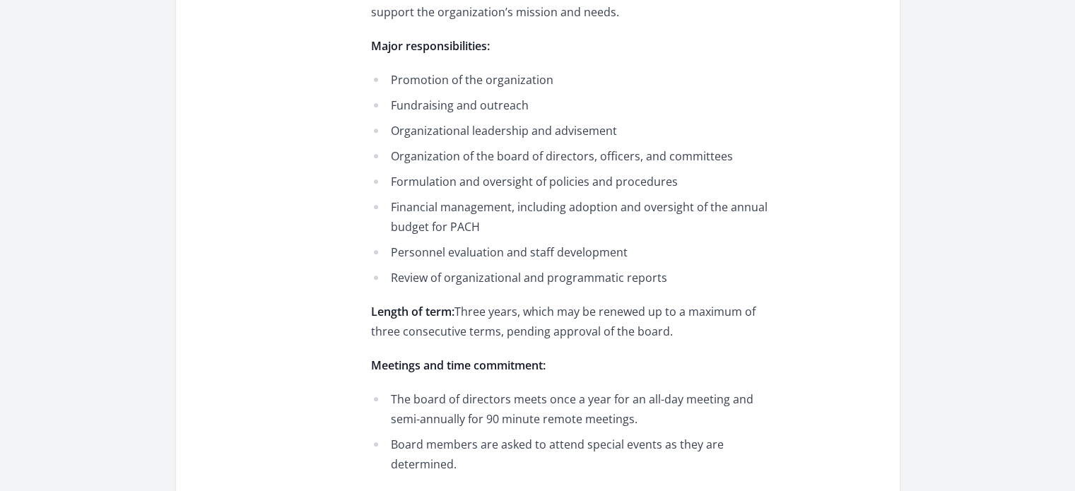
scroll to position [590, 0]
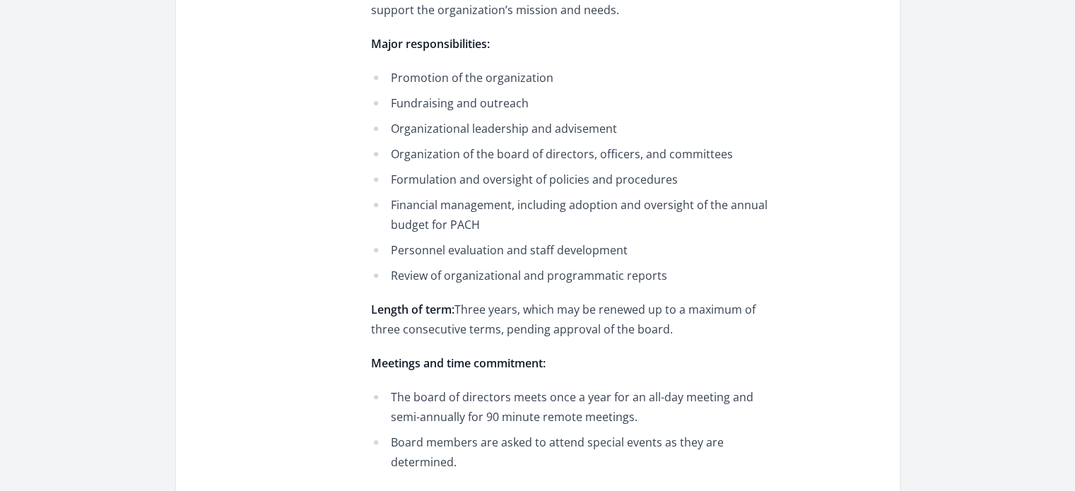
click at [1067, 259] on main "Organization Partners for Andean Community Health Board Member Duration Recruit…" at bounding box center [537, 277] width 1075 height 1644
drag, startPoint x: 1068, startPoint y: 267, endPoint x: 1066, endPoint y: 294, distance: 26.9
click at [1066, 294] on main "Organization Partners for Andean Community Health Board Member Duration Recruit…" at bounding box center [537, 277] width 1075 height 1644
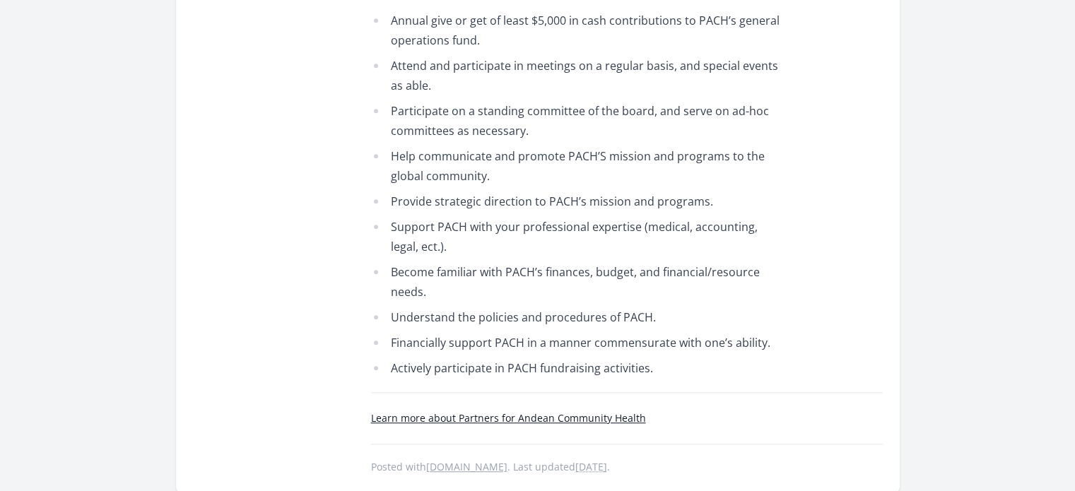
scroll to position [1112, 0]
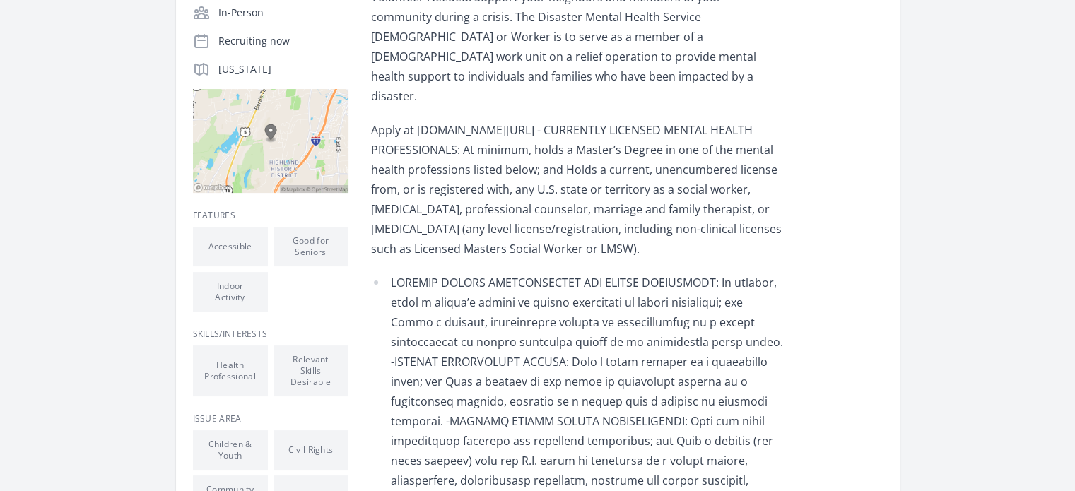
scroll to position [291, 0]
click at [0, 17] on main "Mental Health Volunteers Needed Duration Recruiting now Express Interest Opport…" at bounding box center [537, 347] width 1075 height 1186
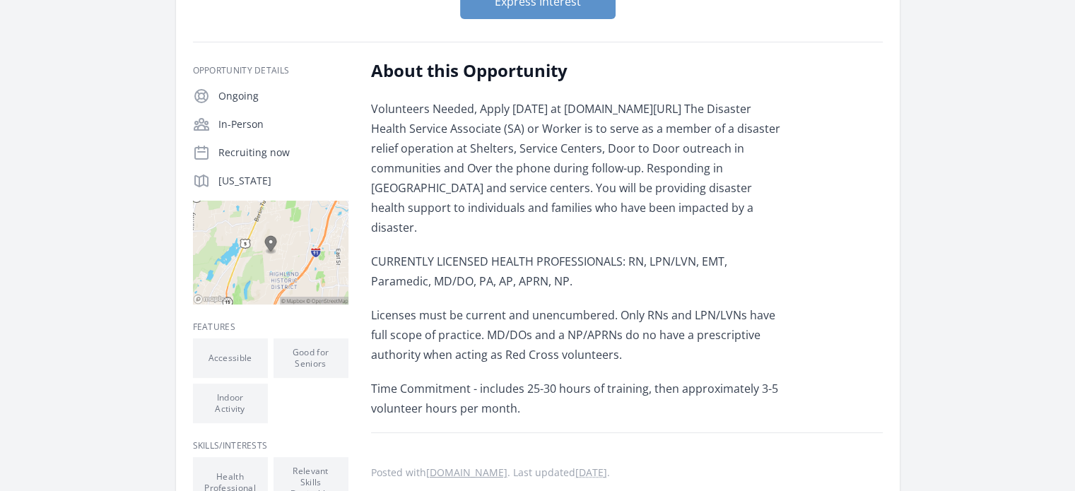
scroll to position [181, 0]
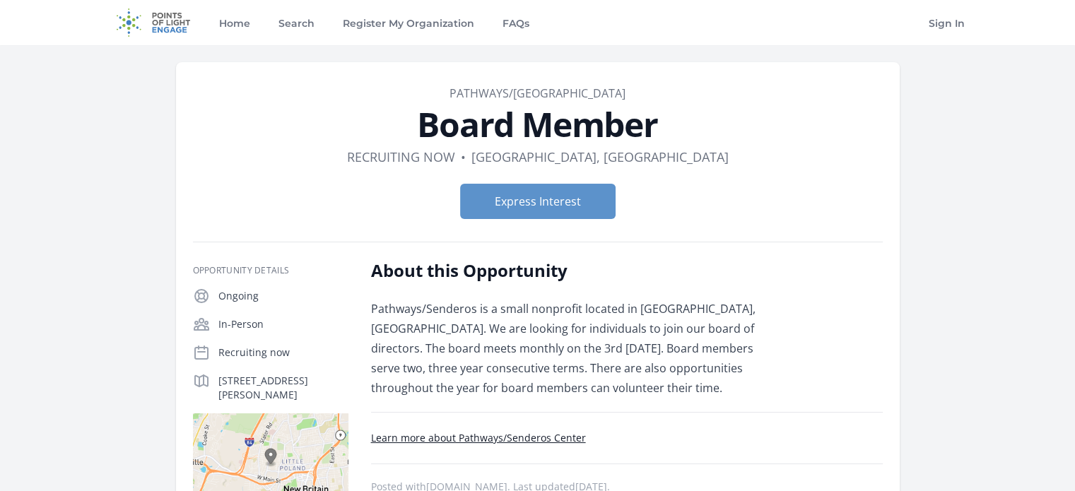
click at [808, 203] on form "Express Interest" at bounding box center [538, 201] width 690 height 35
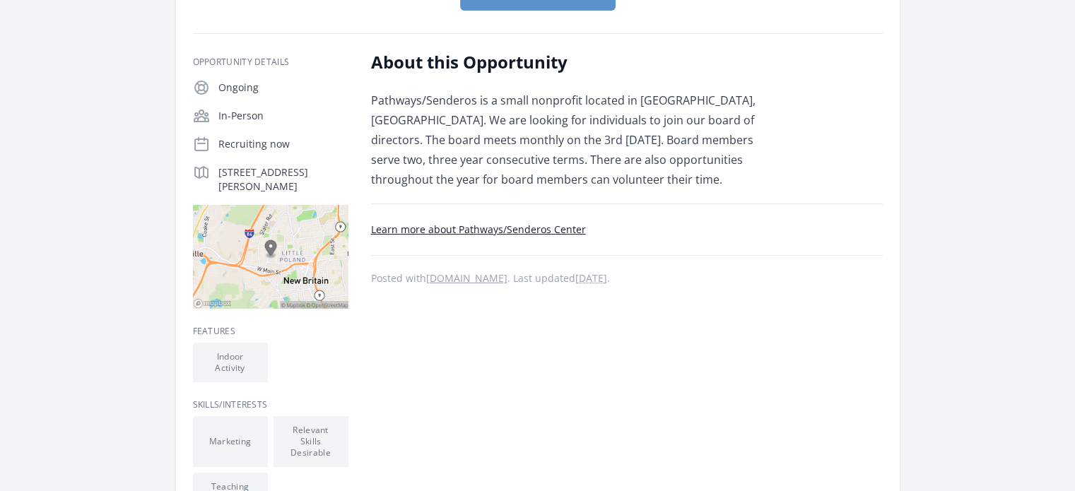
scroll to position [212, 0]
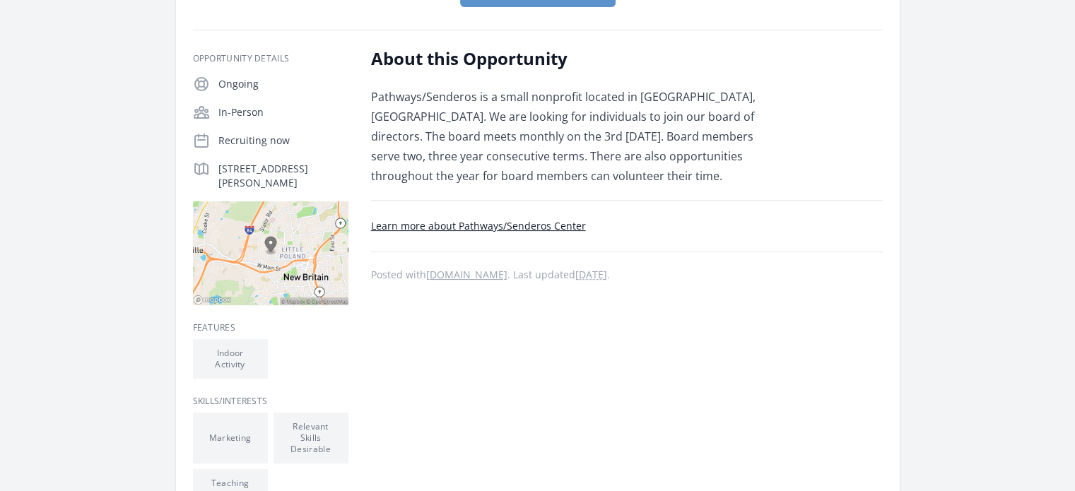
click at [484, 231] on link "Learn more about Pathways/Senderos Center" at bounding box center [478, 225] width 215 height 13
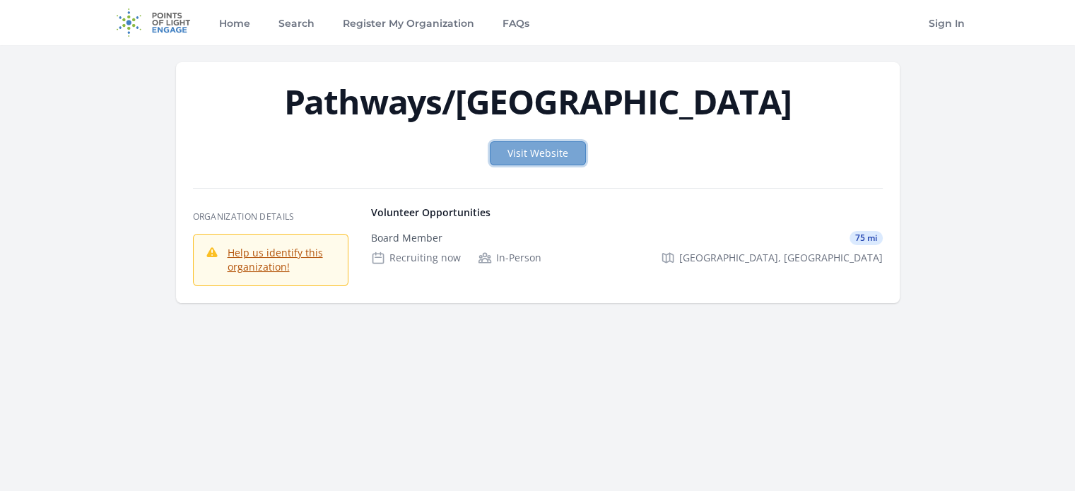
click at [565, 149] on link "Visit Website" at bounding box center [538, 153] width 96 height 24
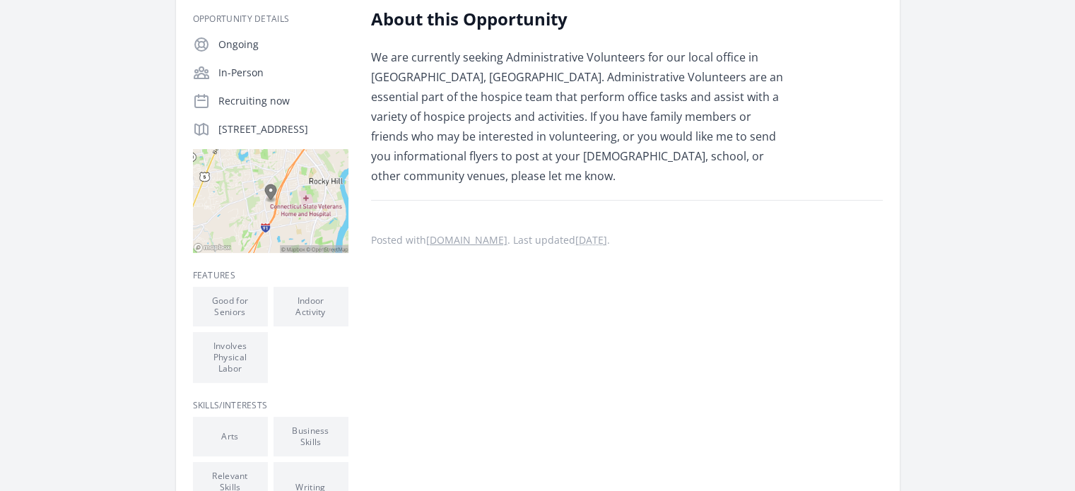
scroll to position [235, 0]
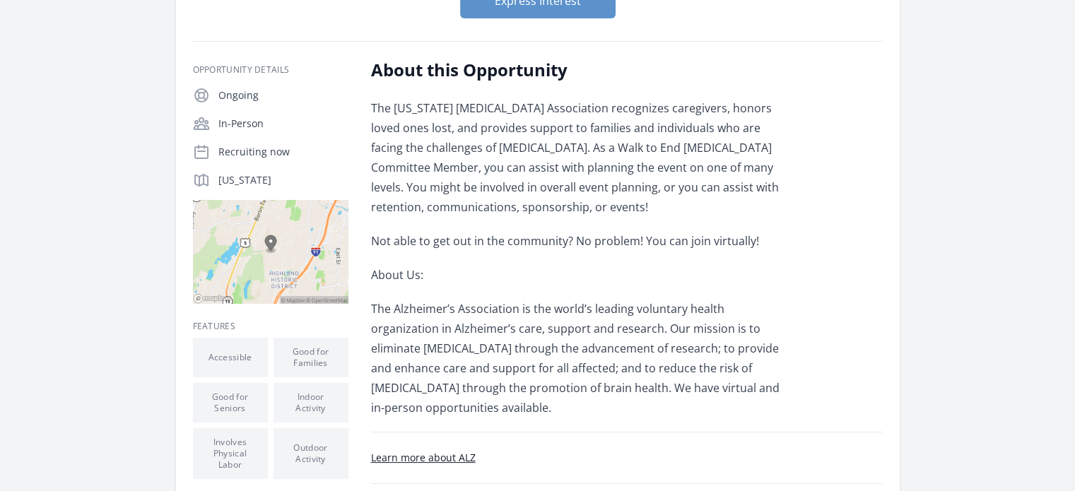
scroll to position [96, 0]
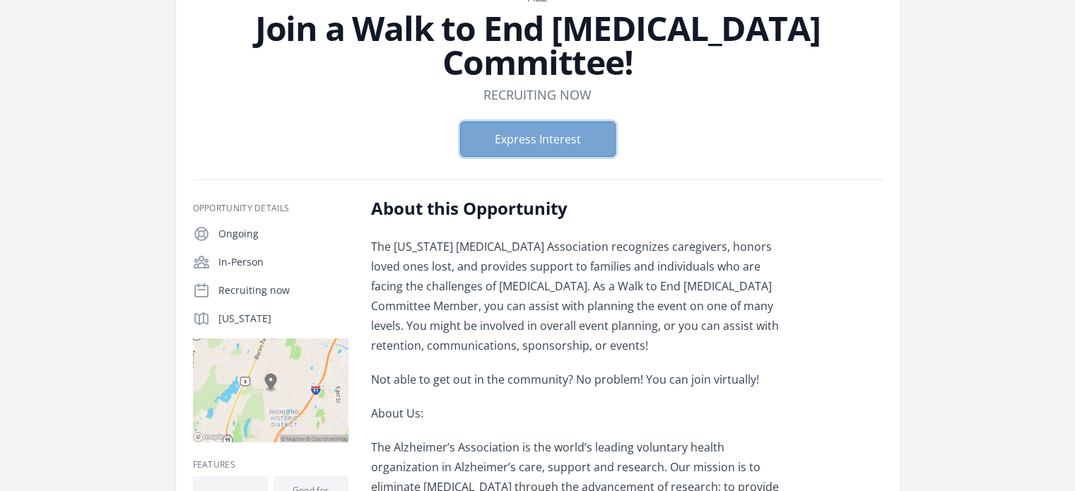
click at [546, 122] on button "Express Interest" at bounding box center [538, 139] width 156 height 35
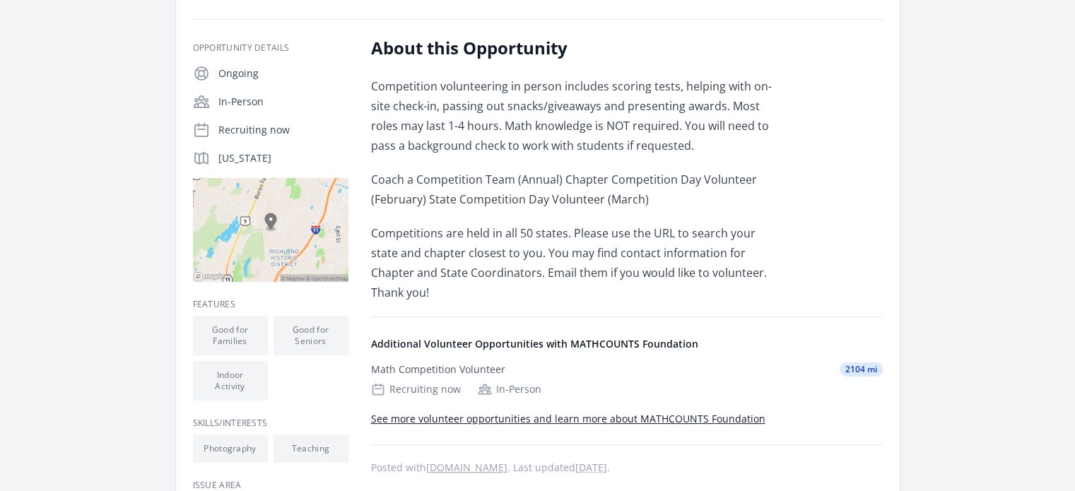
scroll to position [224, 0]
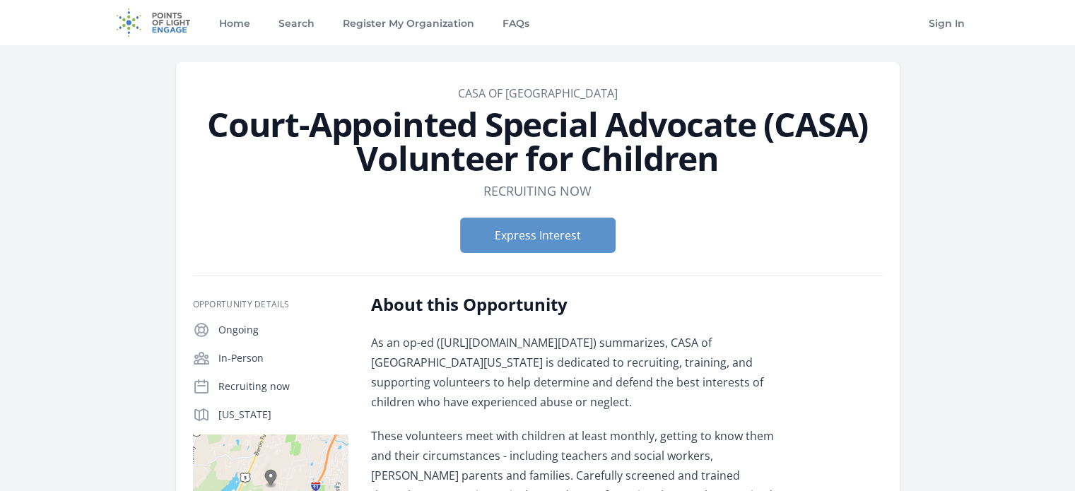
click at [725, 342] on p "As an op-ed ([URL][DOMAIN_NAME][DATE]) summarizes, CASA of [GEOGRAPHIC_DATA][US…" at bounding box center [578, 372] width 414 height 79
